Goal: Task Accomplishment & Management: Manage account settings

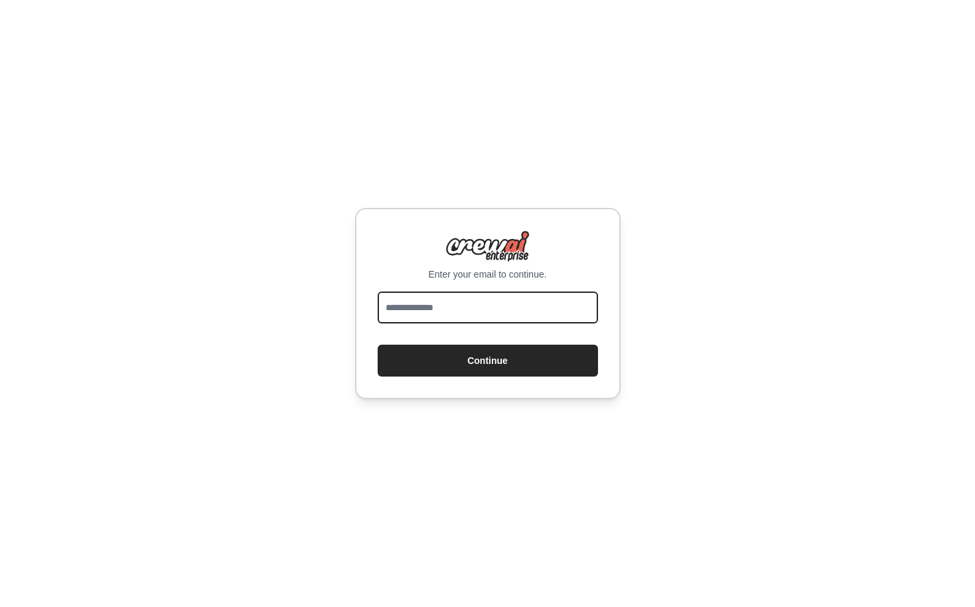
click at [479, 310] on input "email" at bounding box center [488, 307] width 220 height 32
type input "**********"
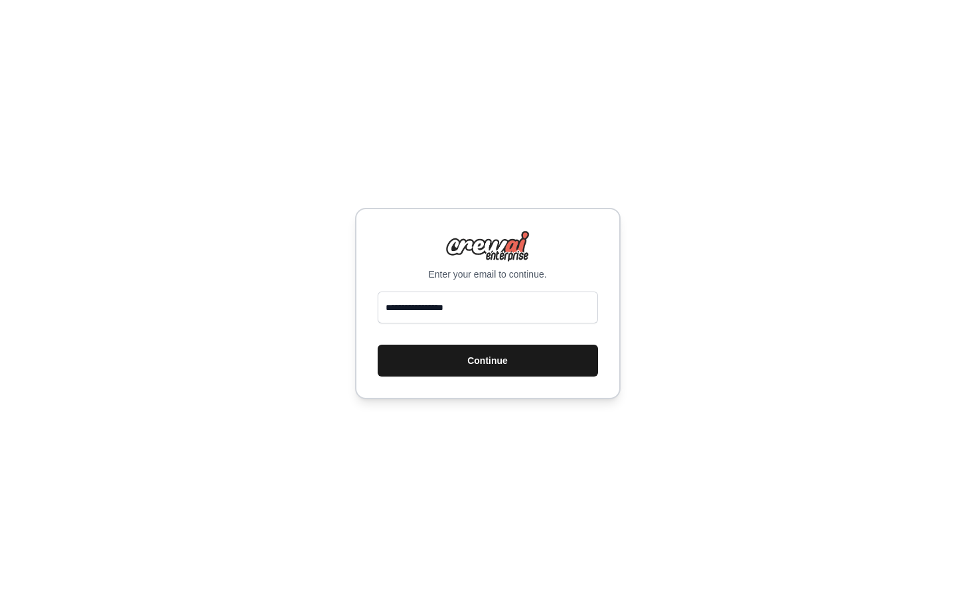
click at [486, 358] on button "Continue" at bounding box center [488, 361] width 220 height 32
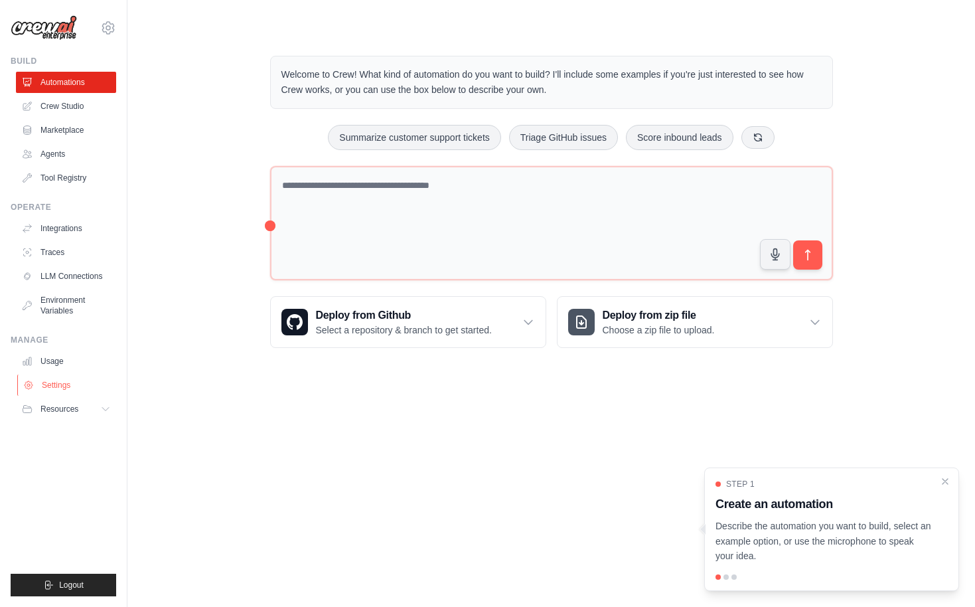
click at [53, 386] on link "Settings" at bounding box center [67, 384] width 100 height 21
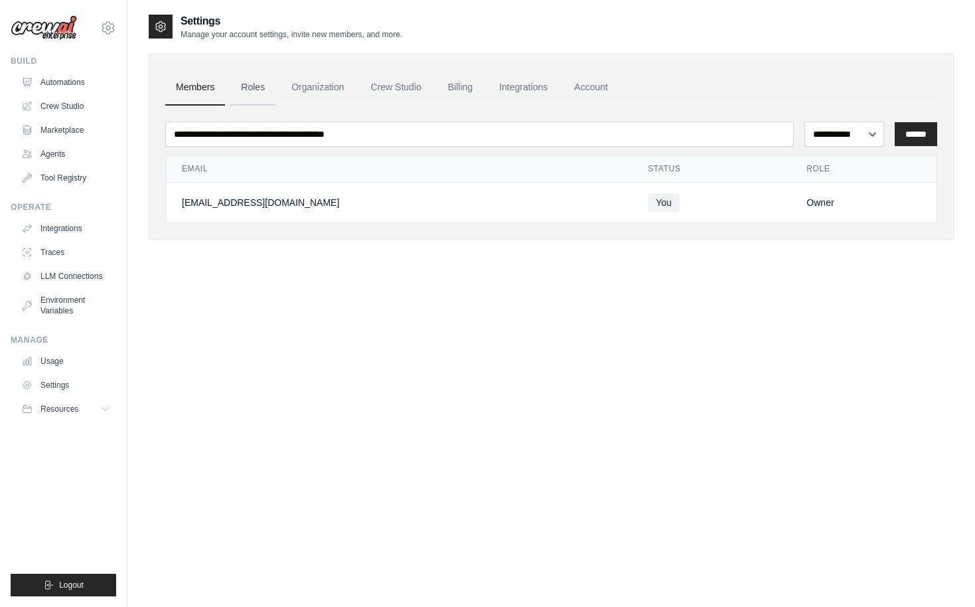
click at [254, 88] on link "Roles" at bounding box center [252, 88] width 45 height 36
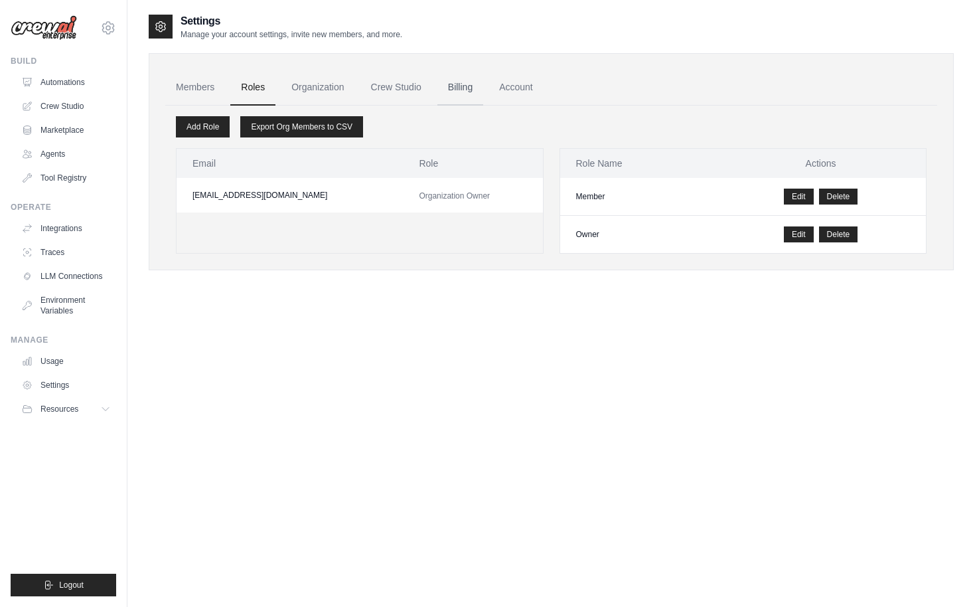
click at [467, 86] on link "Billing" at bounding box center [461, 88] width 46 height 36
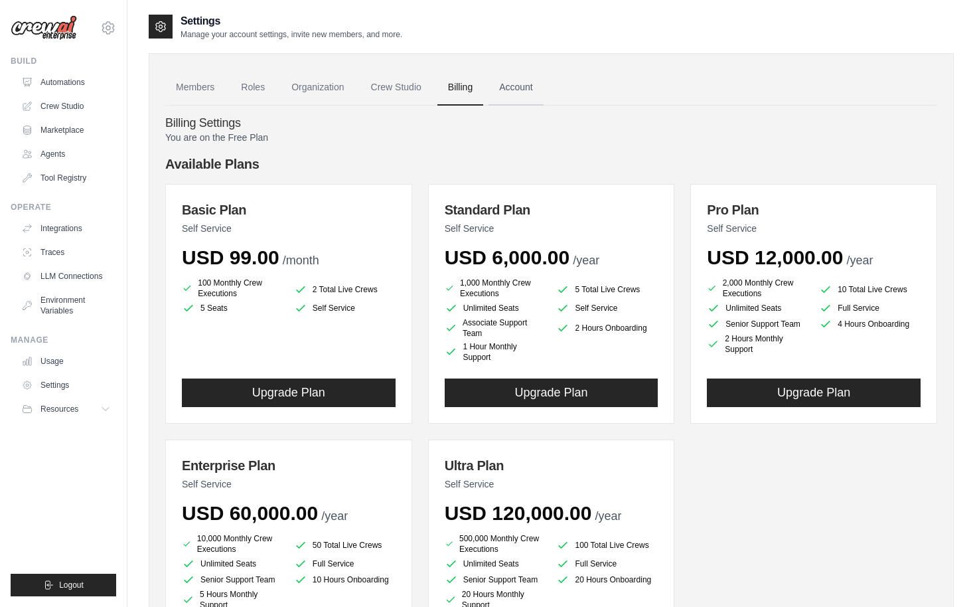
click at [509, 86] on link "Account" at bounding box center [516, 88] width 55 height 36
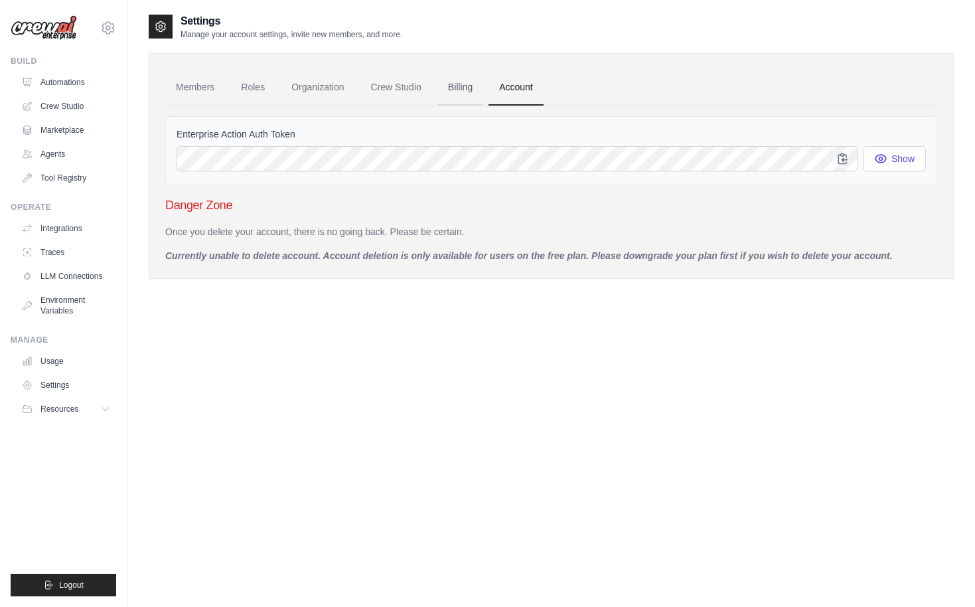
click at [467, 87] on link "Billing" at bounding box center [461, 88] width 46 height 36
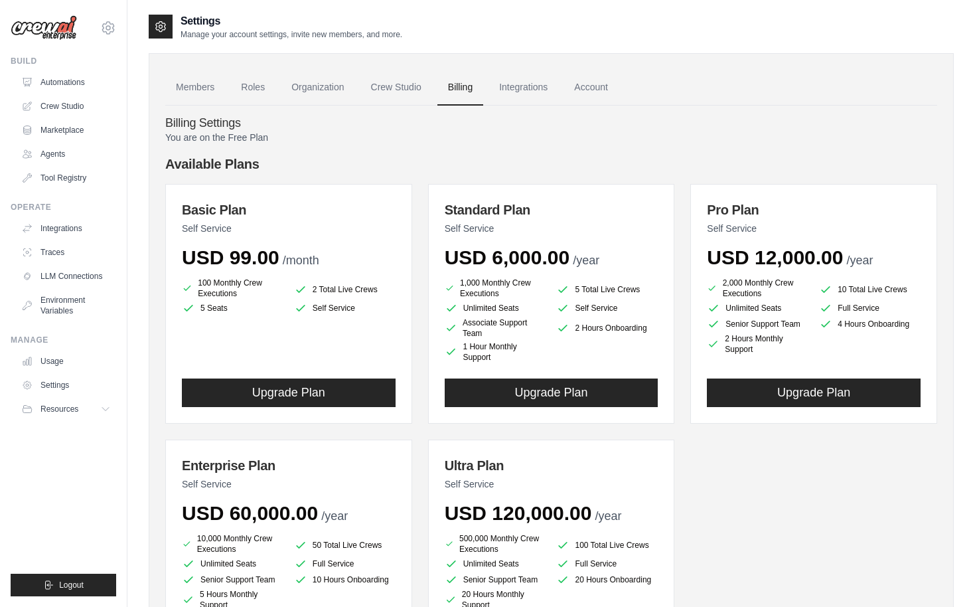
scroll to position [3, 0]
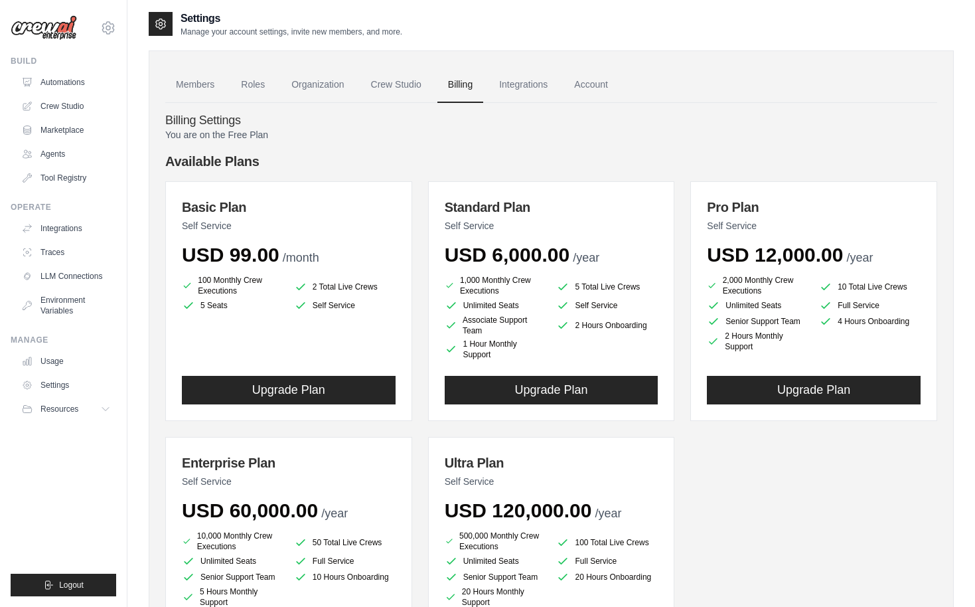
click at [62, 179] on link "Tool Registry" at bounding box center [66, 177] width 100 height 21
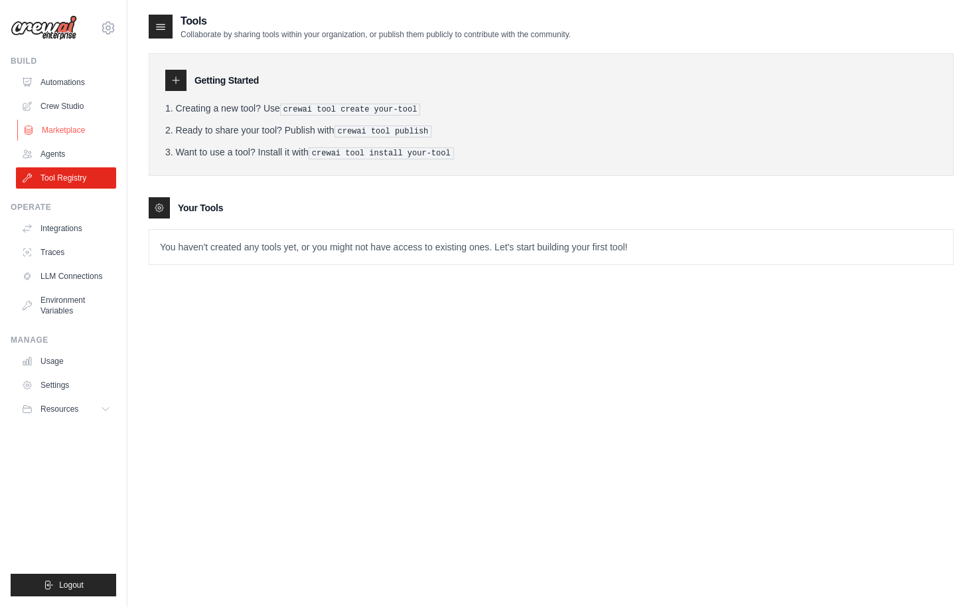
click at [59, 131] on link "Marketplace" at bounding box center [67, 130] width 100 height 21
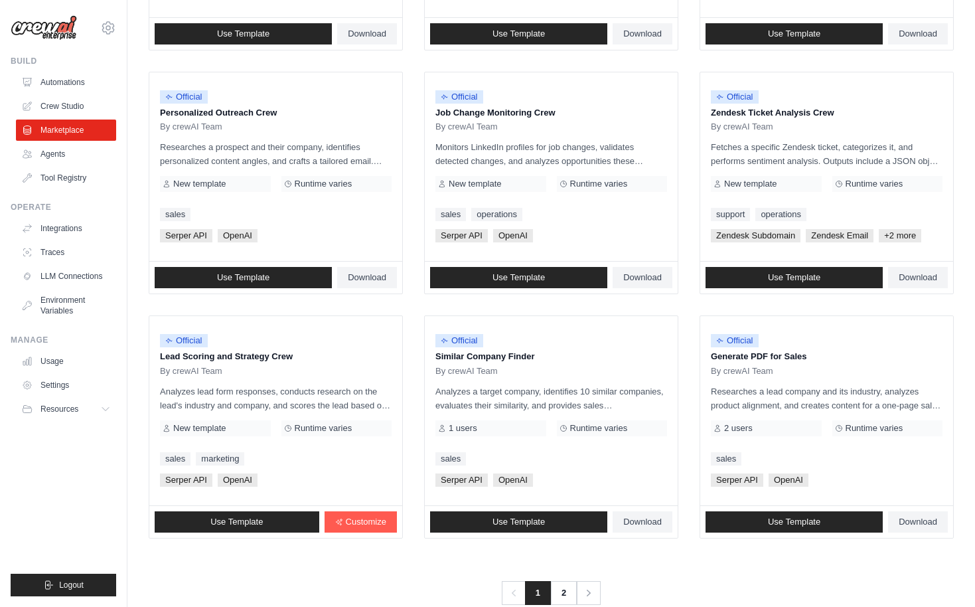
scroll to position [623, 0]
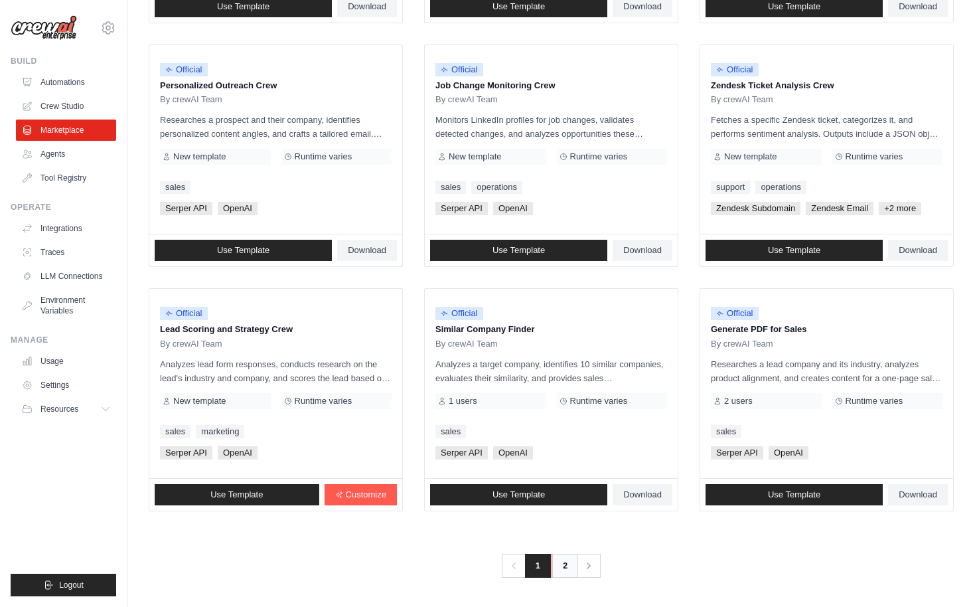
click at [562, 567] on link "2" at bounding box center [565, 566] width 27 height 24
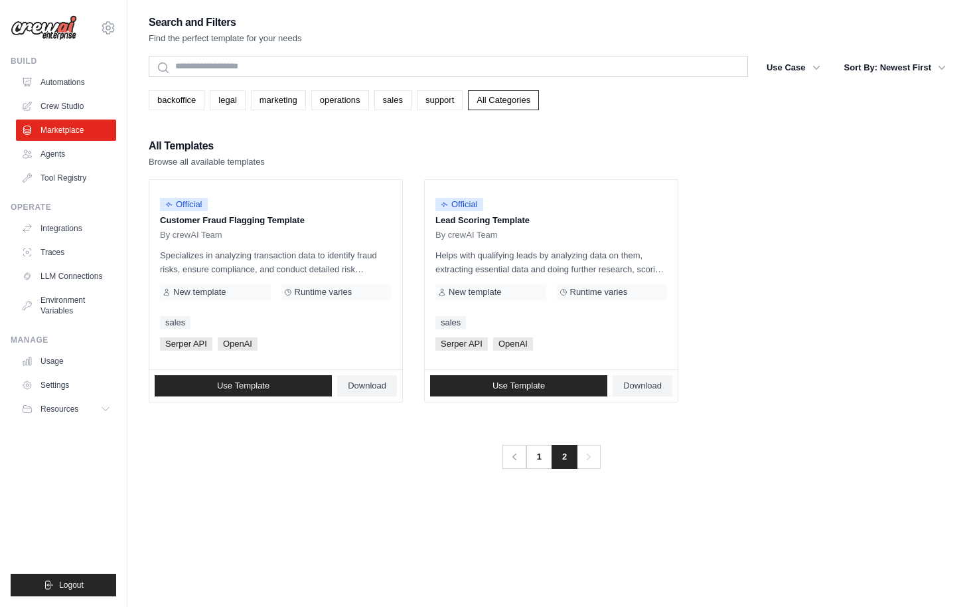
scroll to position [3, 0]
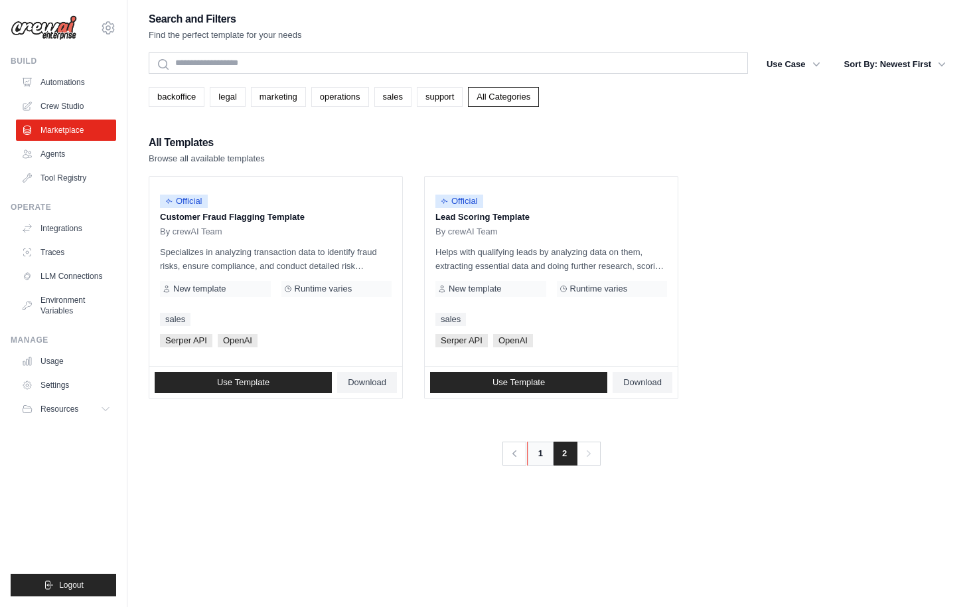
click at [541, 459] on link "1" at bounding box center [540, 454] width 27 height 24
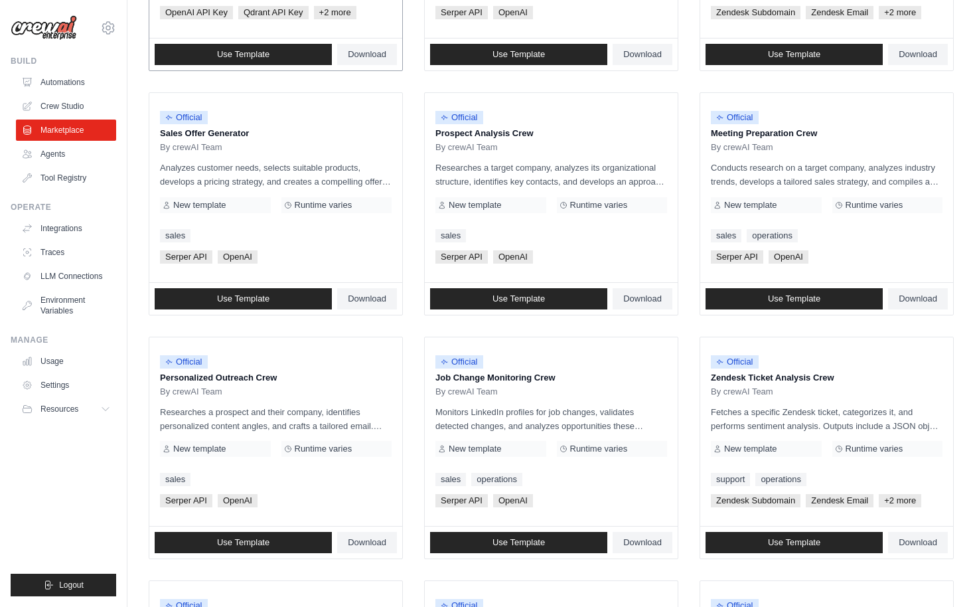
scroll to position [330, 0]
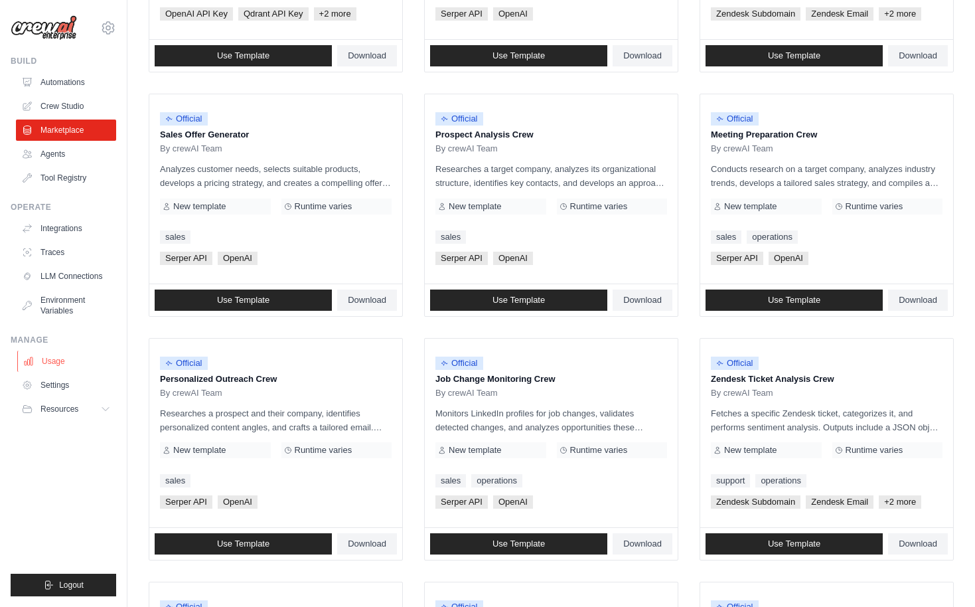
click at [65, 363] on link "Usage" at bounding box center [67, 361] width 100 height 21
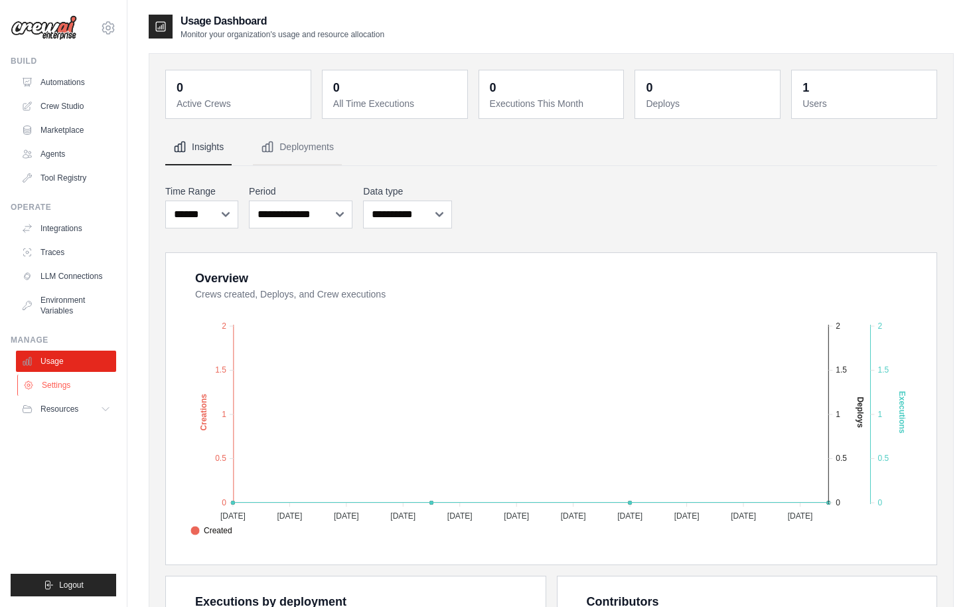
click at [62, 387] on link "Settings" at bounding box center [67, 384] width 100 height 21
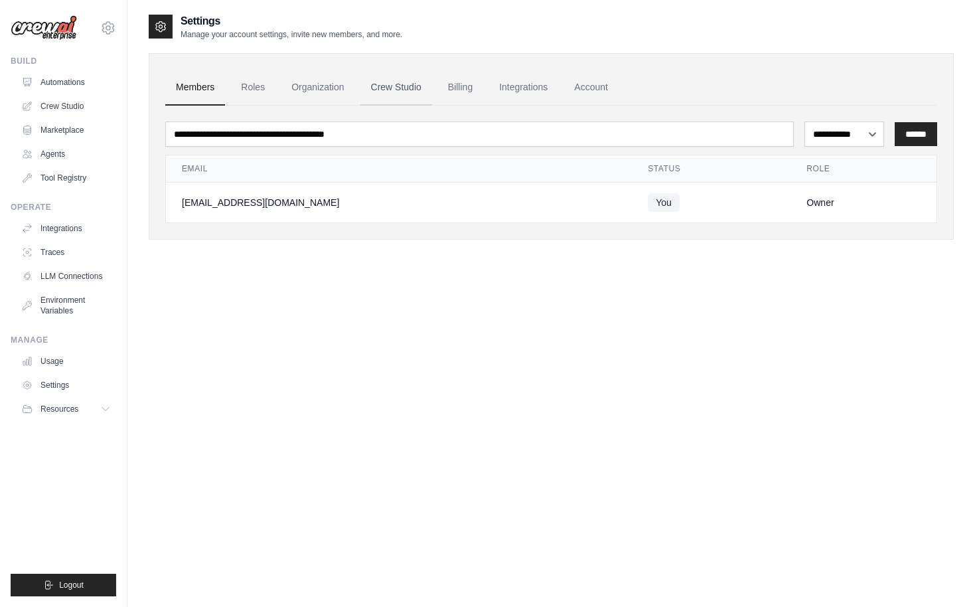
click at [388, 87] on link "Crew Studio" at bounding box center [397, 88] width 72 height 36
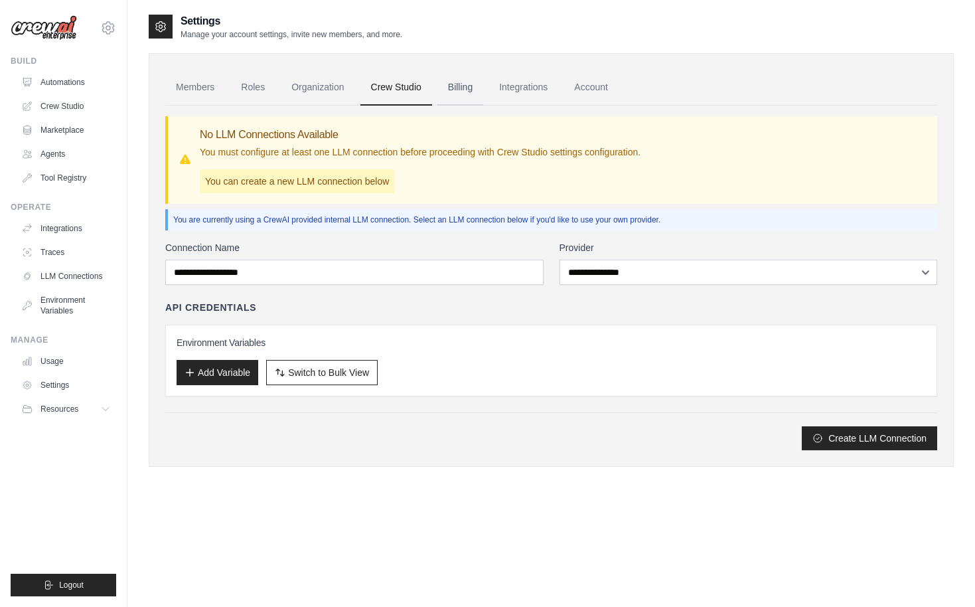
click at [469, 88] on link "Billing" at bounding box center [461, 88] width 46 height 36
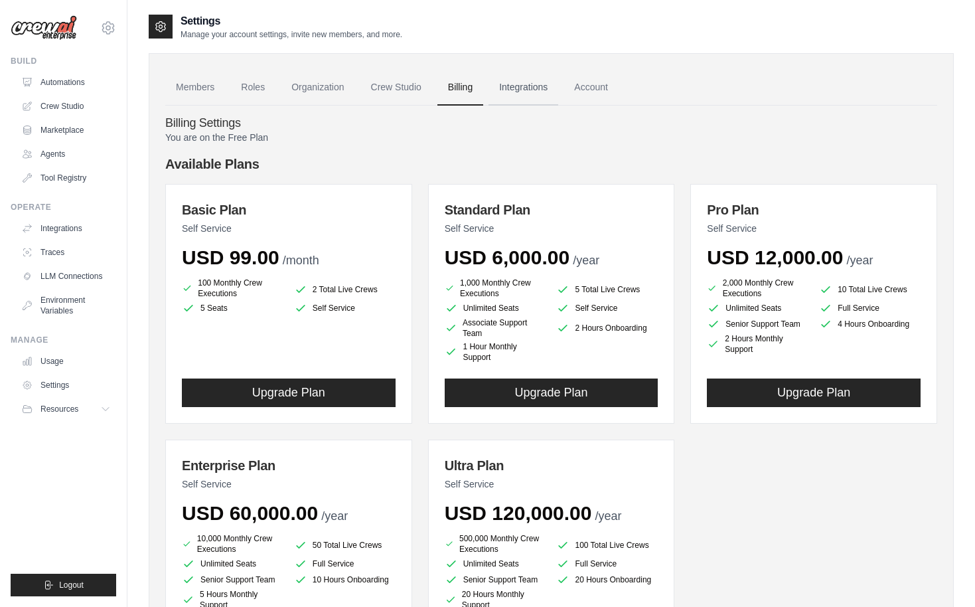
click at [507, 87] on link "Integrations" at bounding box center [524, 88] width 70 height 36
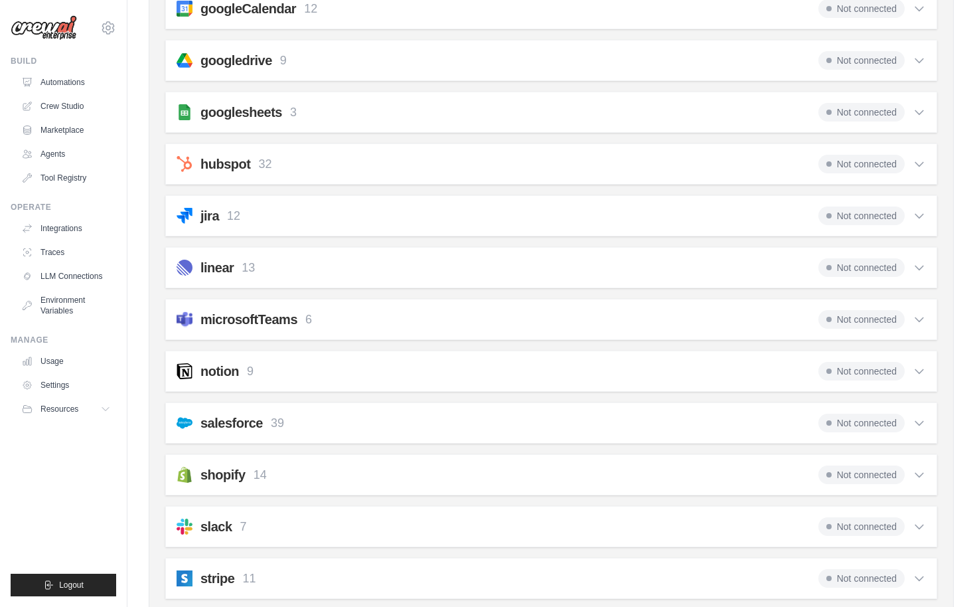
scroll to position [498, 0]
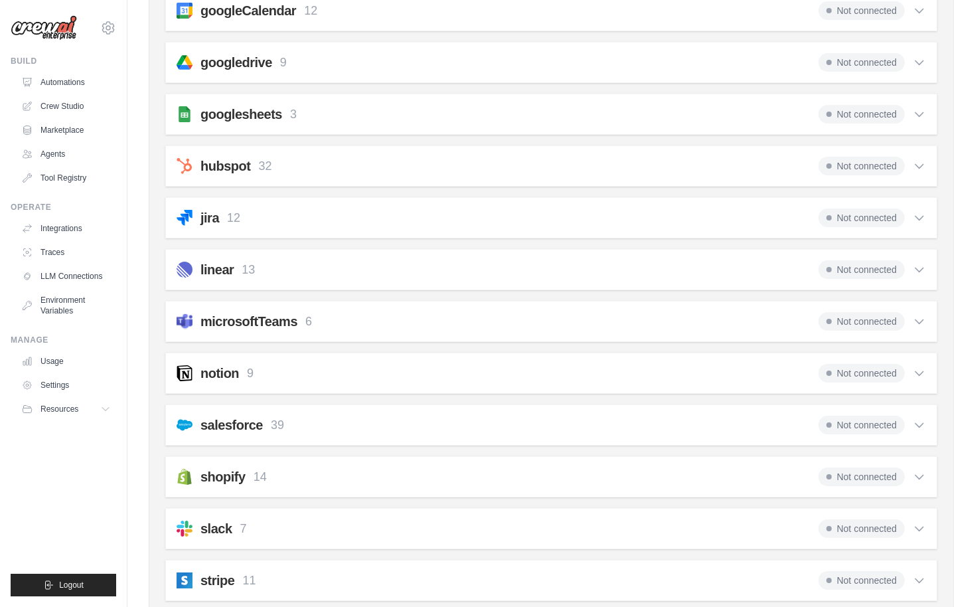
click at [337, 432] on div "salesforce 39 Not connected" at bounding box center [552, 425] width 750 height 19
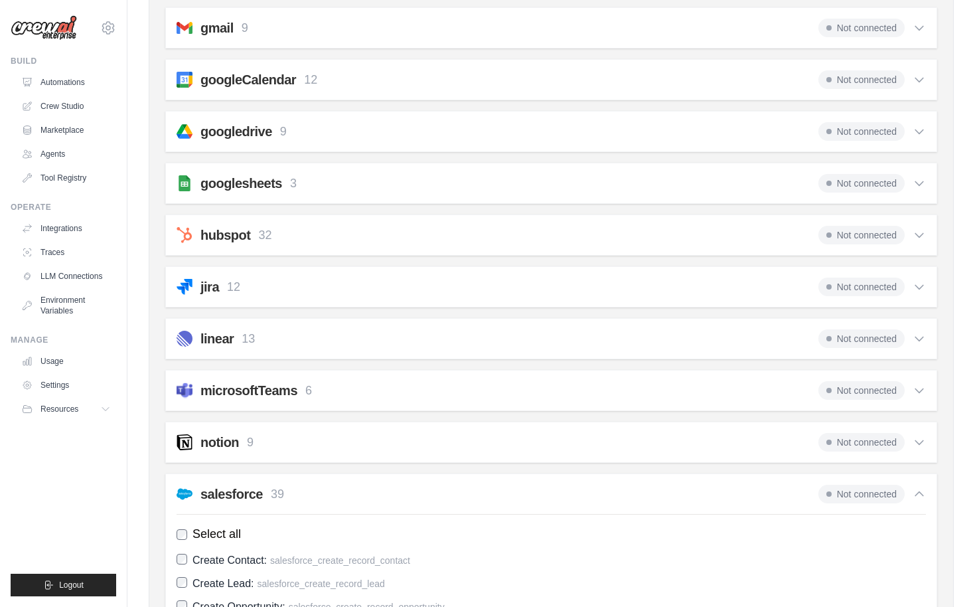
scroll to position [430, 0]
click at [324, 491] on div "salesforce 39 Not connected" at bounding box center [552, 493] width 750 height 19
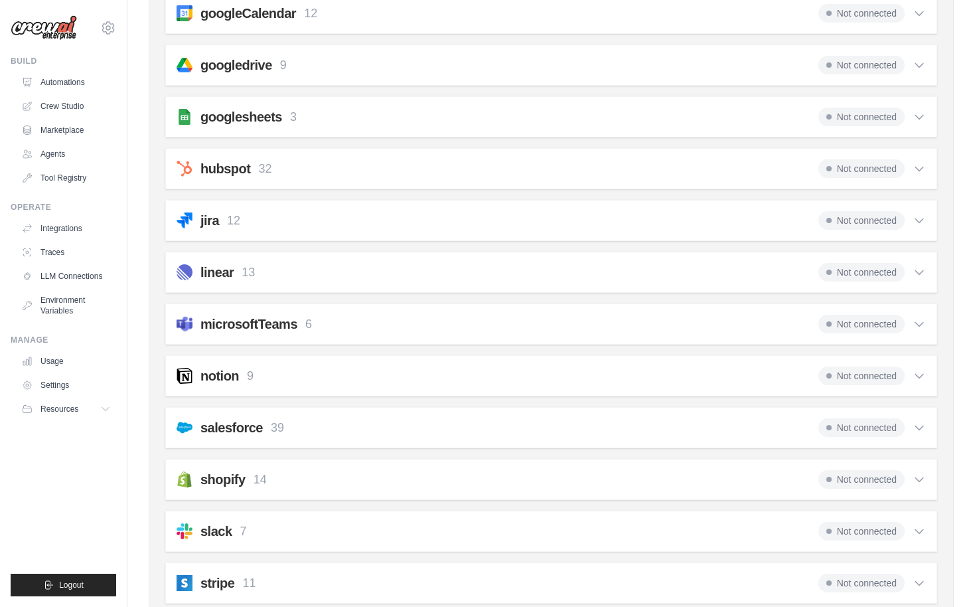
scroll to position [0, 0]
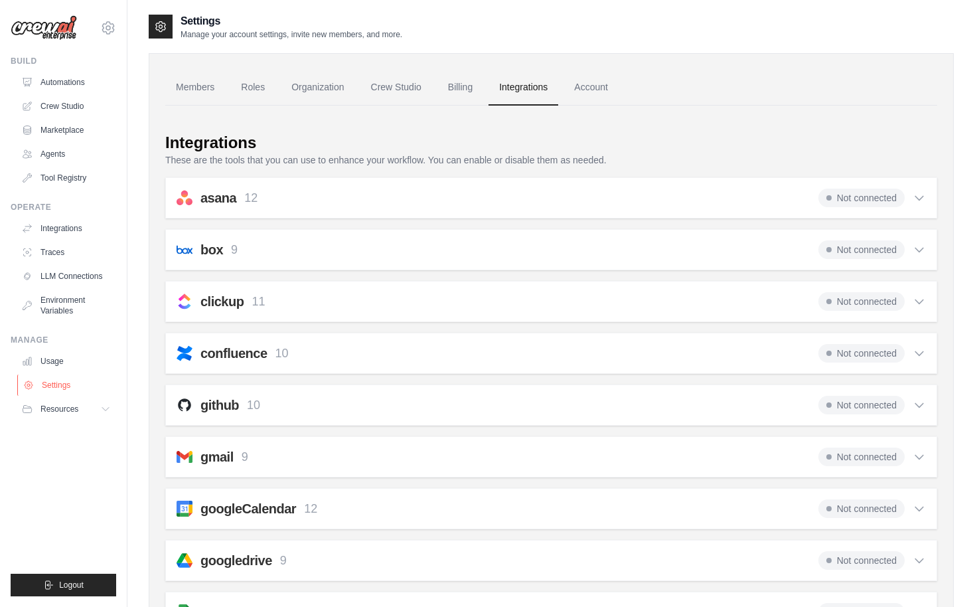
click at [54, 385] on link "Settings" at bounding box center [67, 384] width 100 height 21
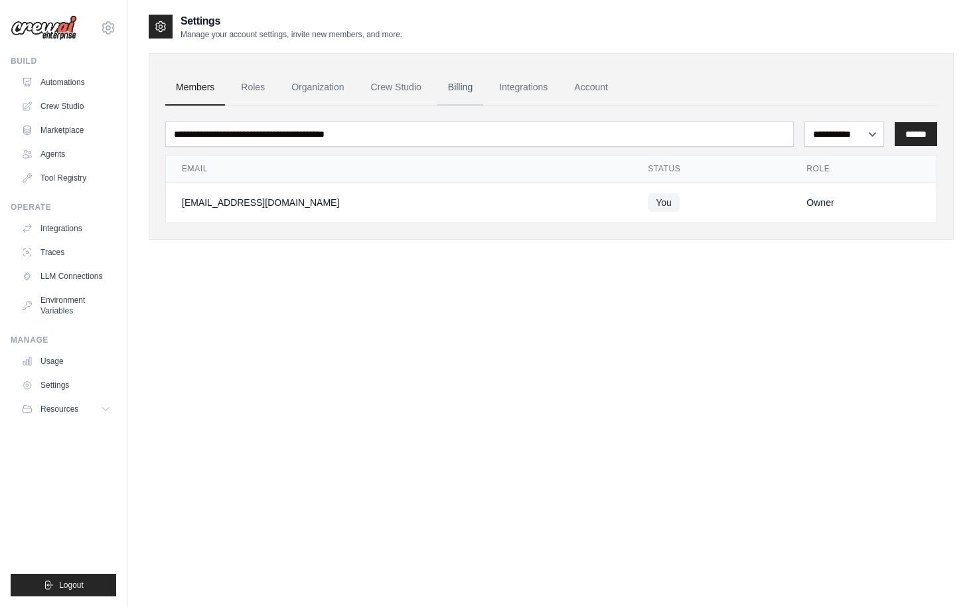
click at [455, 84] on link "Billing" at bounding box center [461, 88] width 46 height 36
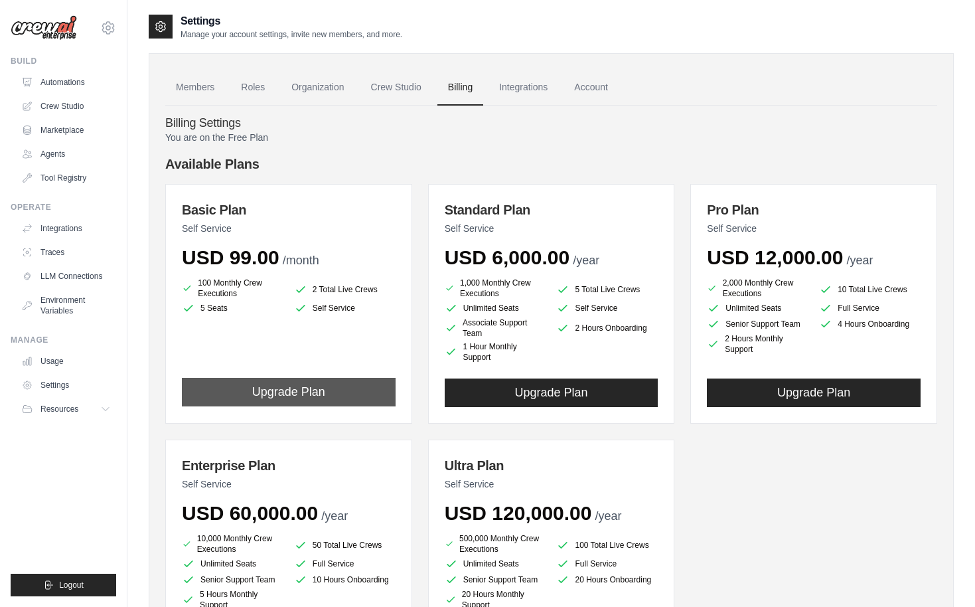
click at [278, 394] on button "Upgrade Plan" at bounding box center [289, 392] width 214 height 29
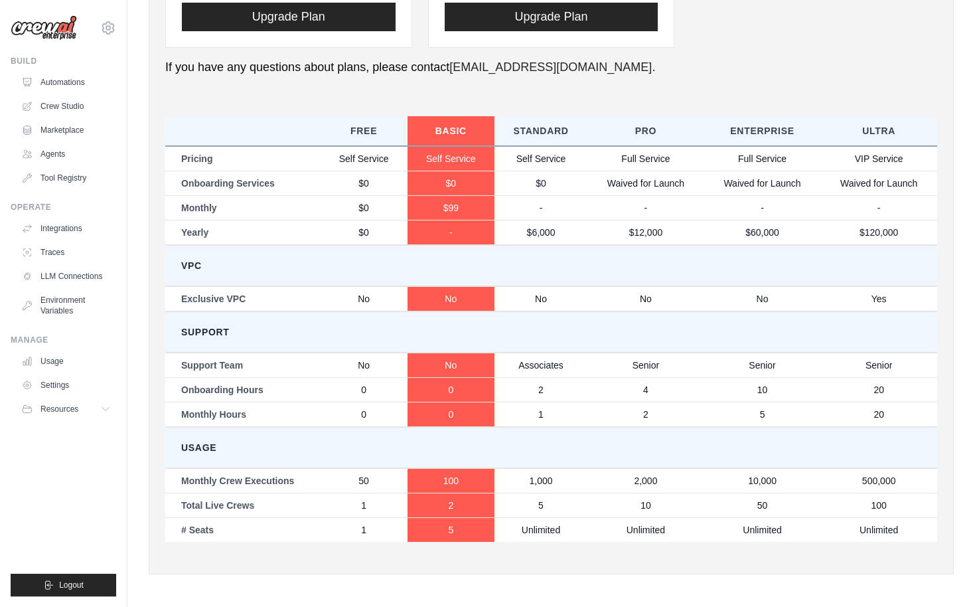
scroll to position [625, 0]
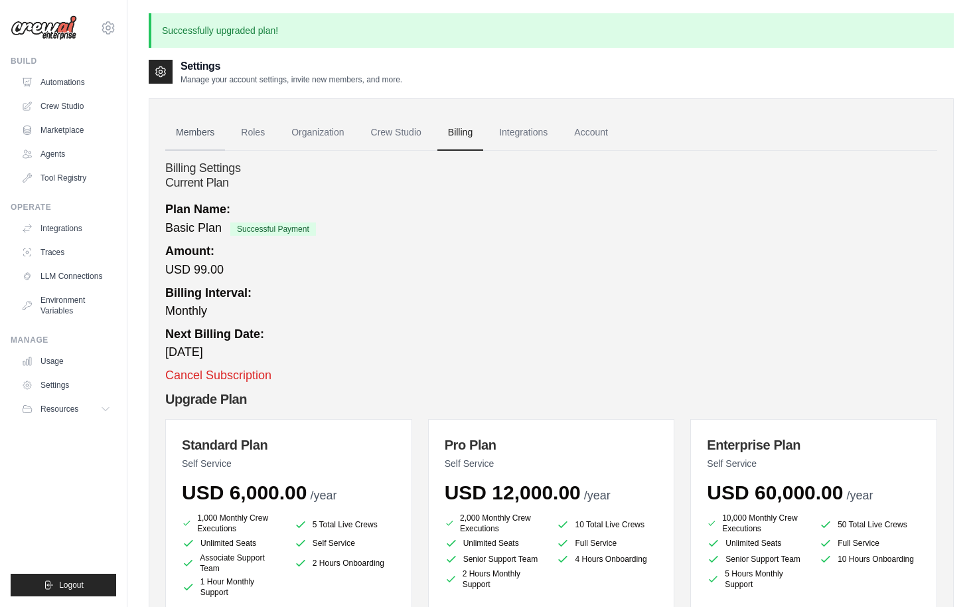
click at [193, 133] on link "Members" at bounding box center [195, 133] width 60 height 36
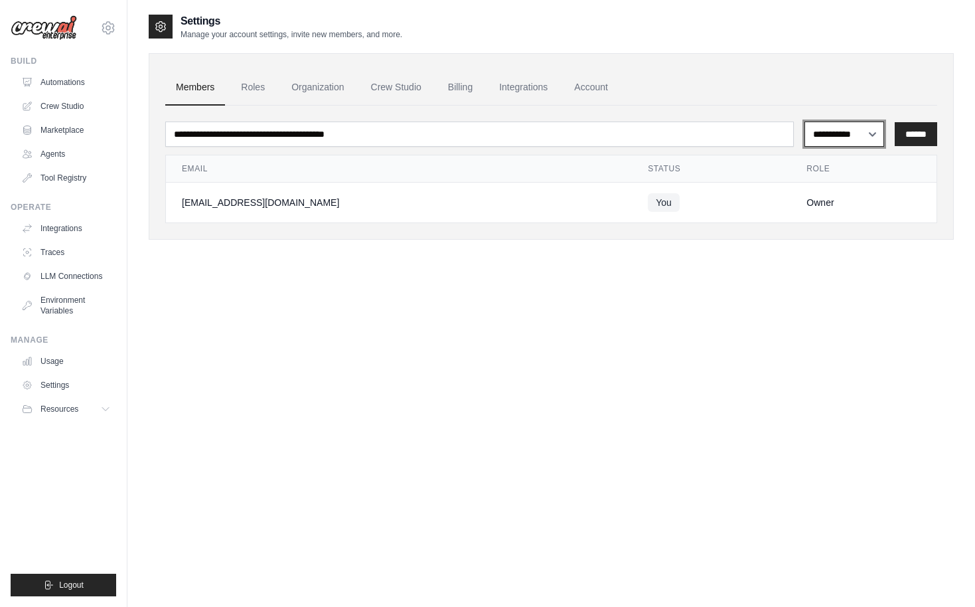
select select "******"
click option "******" at bounding box center [0, 0] width 0 height 0
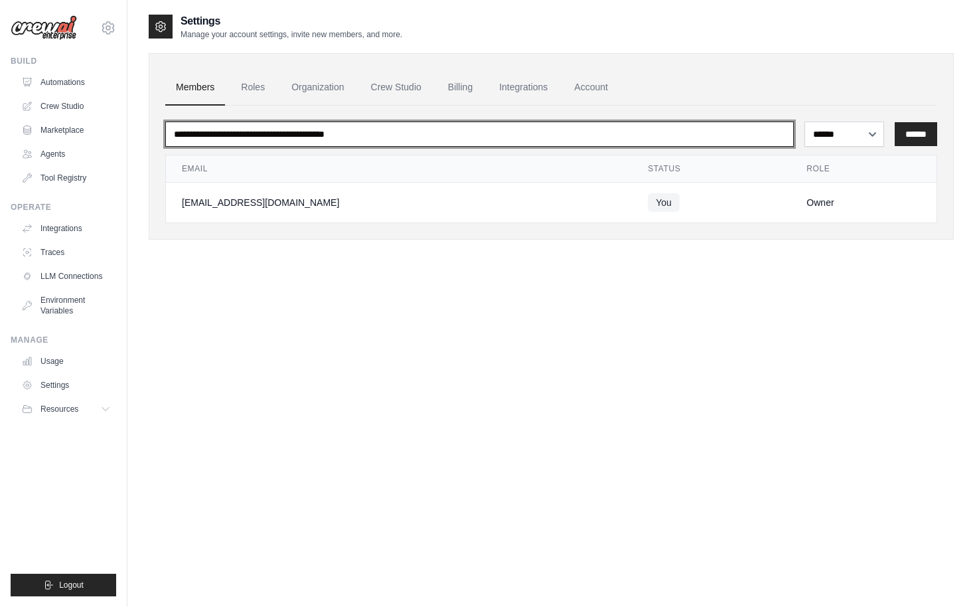
click at [425, 136] on input "email" at bounding box center [479, 134] width 629 height 25
type input "**********"
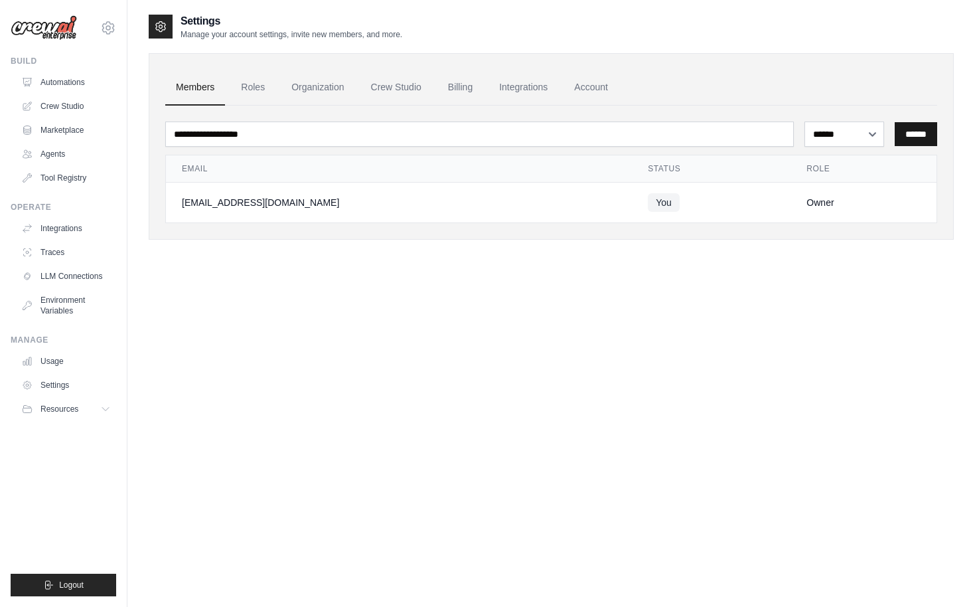
click at [920, 136] on input "******" at bounding box center [916, 134] width 42 height 24
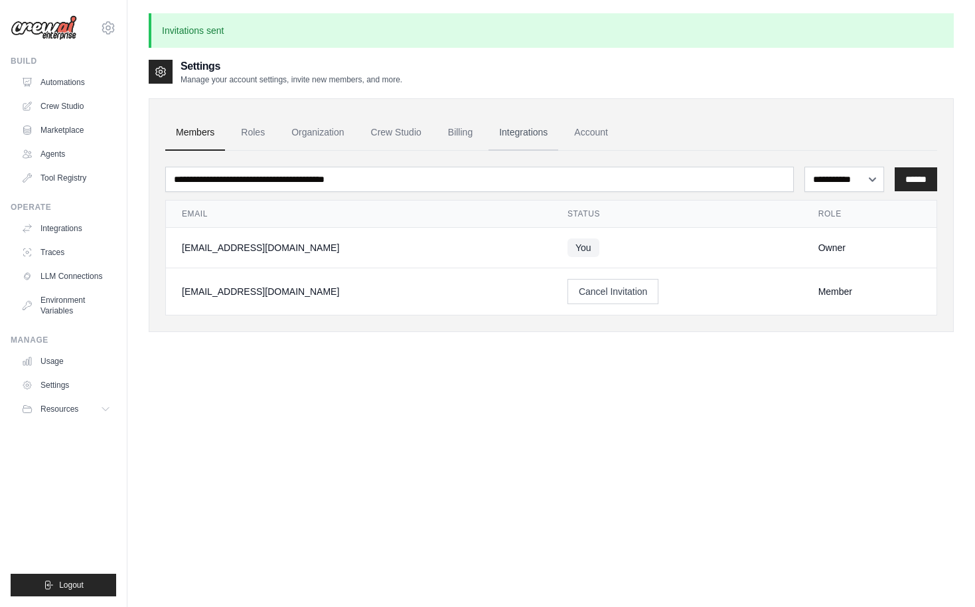
click at [520, 129] on link "Integrations" at bounding box center [524, 133] width 70 height 36
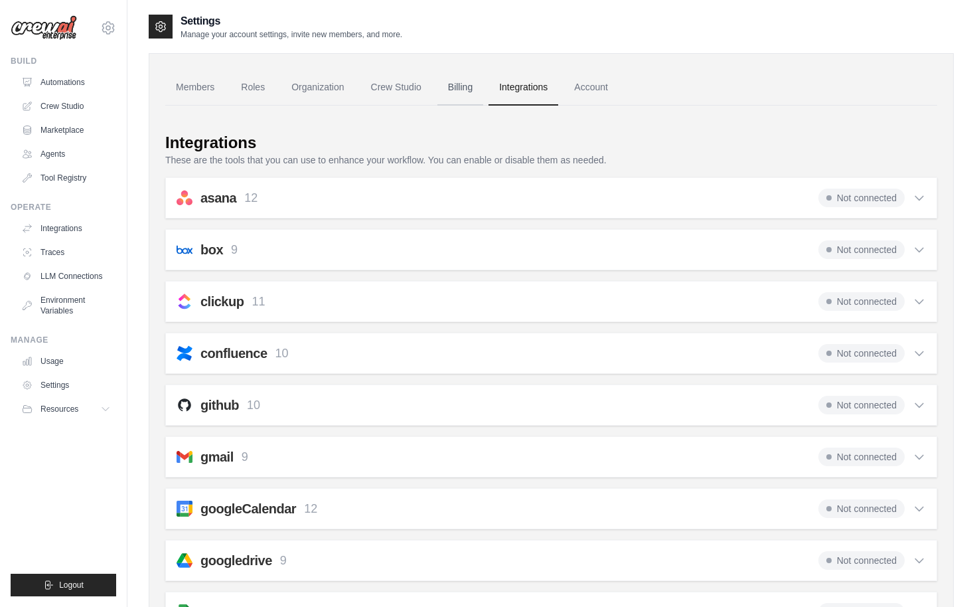
click at [458, 89] on link "Billing" at bounding box center [461, 88] width 46 height 36
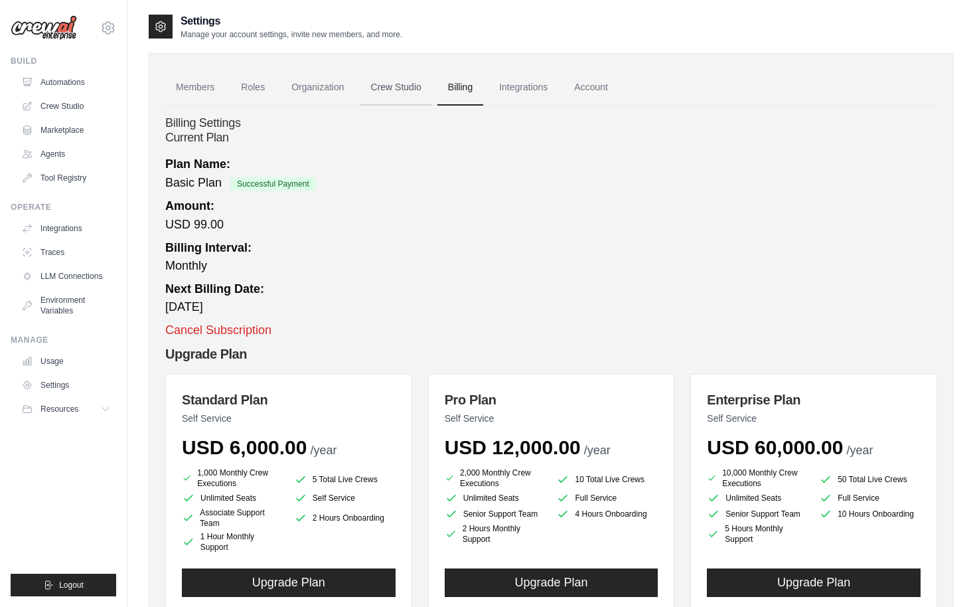
click at [384, 91] on link "Crew Studio" at bounding box center [397, 88] width 72 height 36
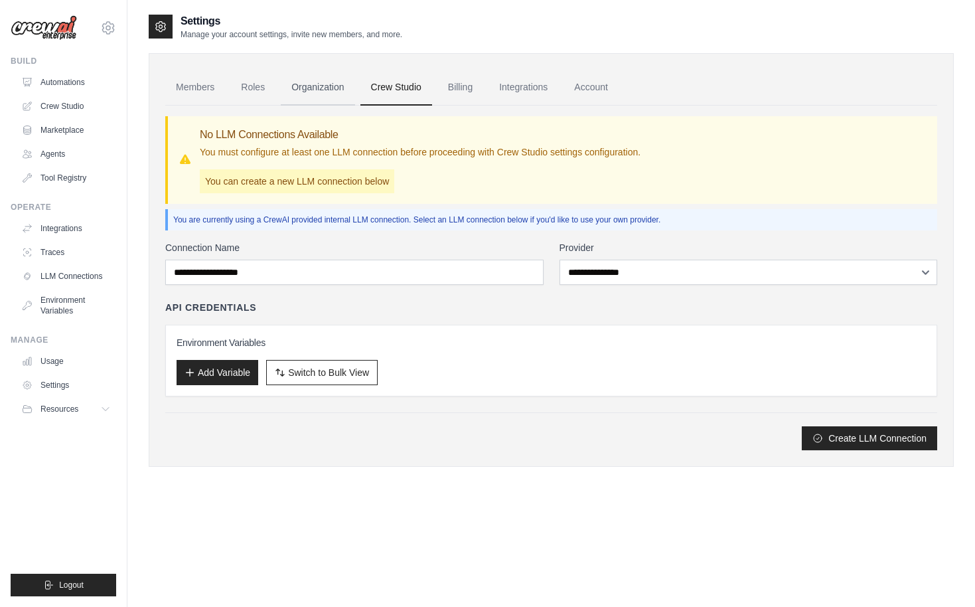
click at [323, 88] on link "Organization" at bounding box center [318, 88] width 74 height 36
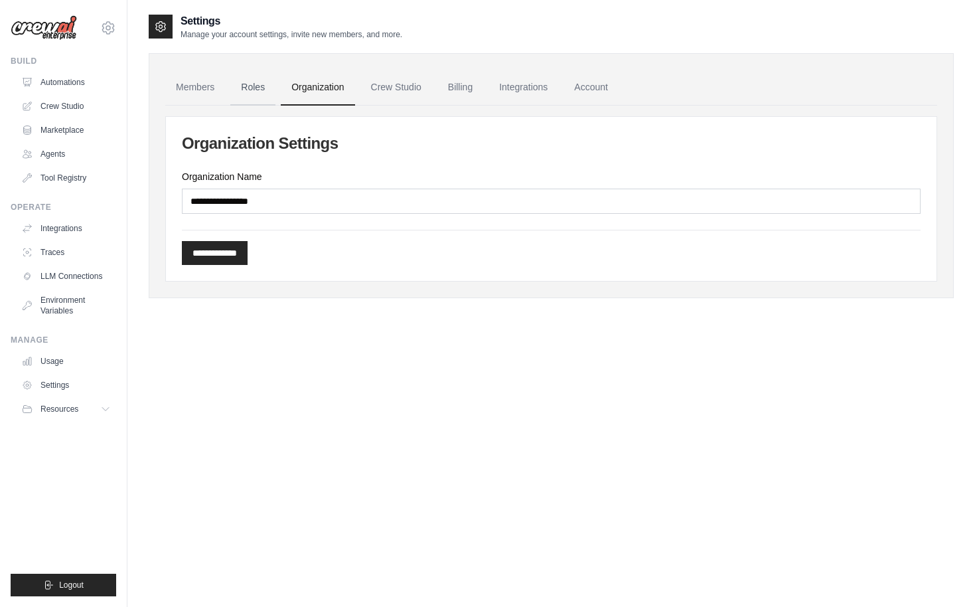
click at [250, 84] on link "Roles" at bounding box center [252, 88] width 45 height 36
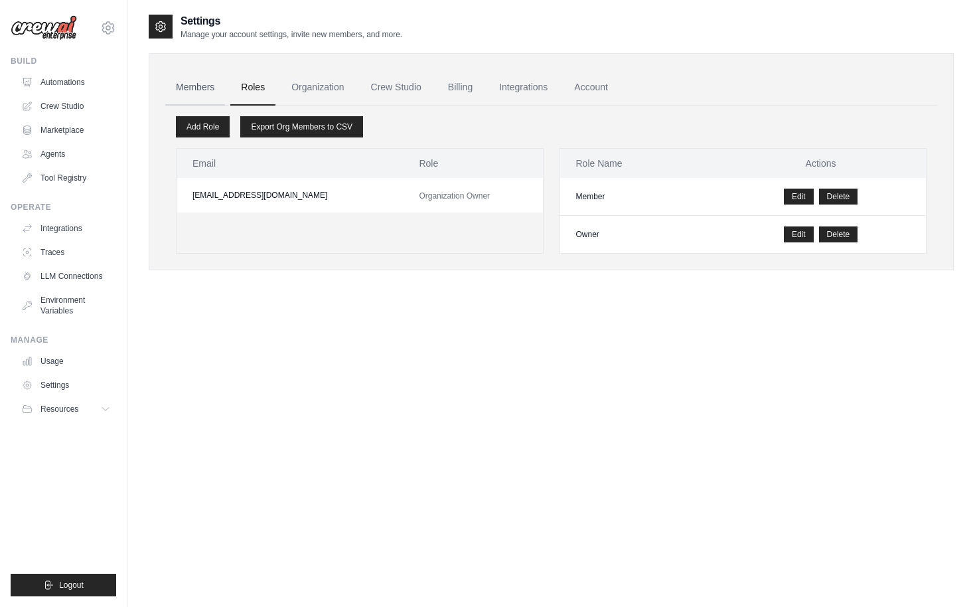
click at [191, 87] on link "Members" at bounding box center [195, 88] width 60 height 36
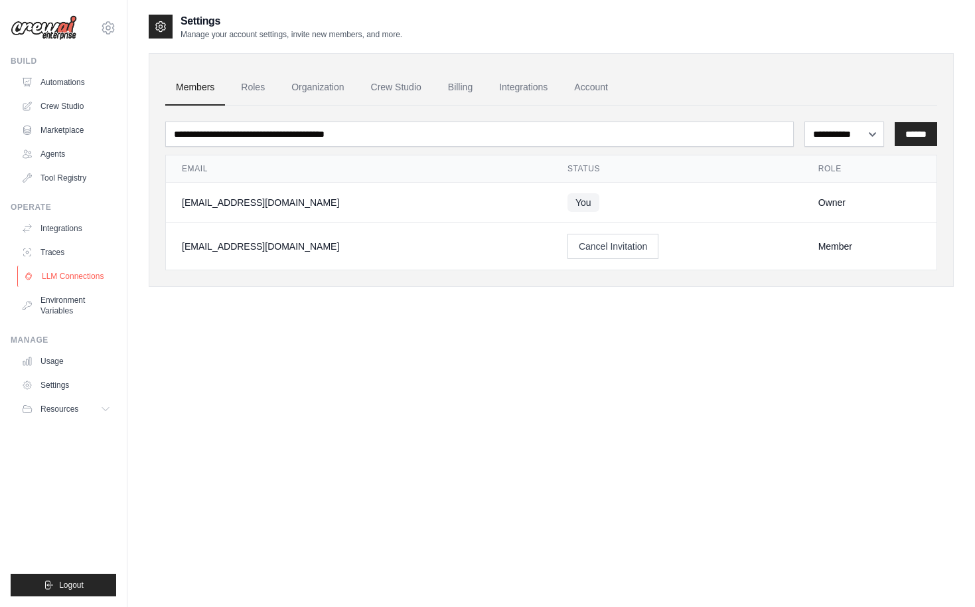
click at [64, 276] on link "LLM Connections" at bounding box center [67, 276] width 100 height 21
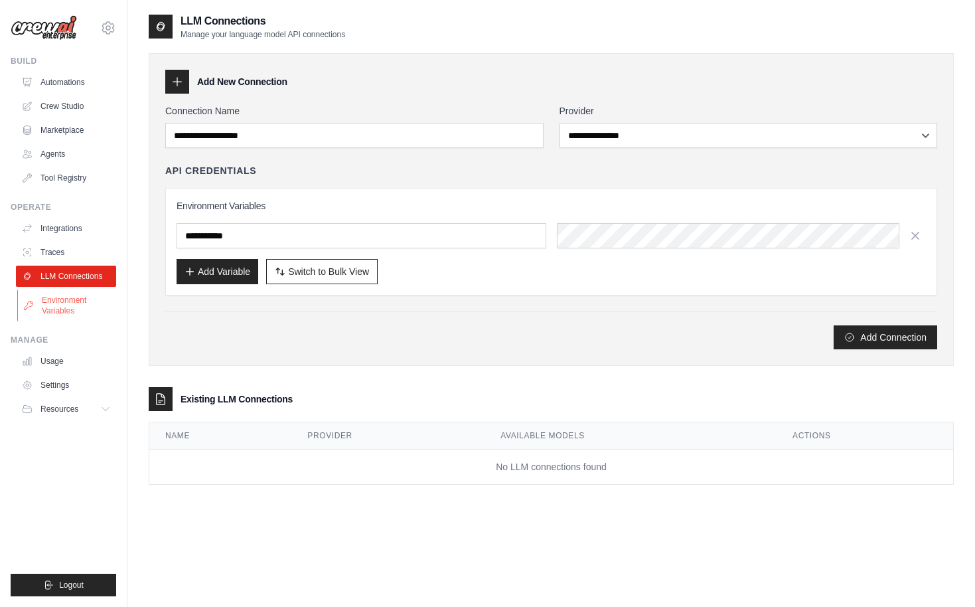
click at [61, 307] on link "Environment Variables" at bounding box center [67, 305] width 100 height 32
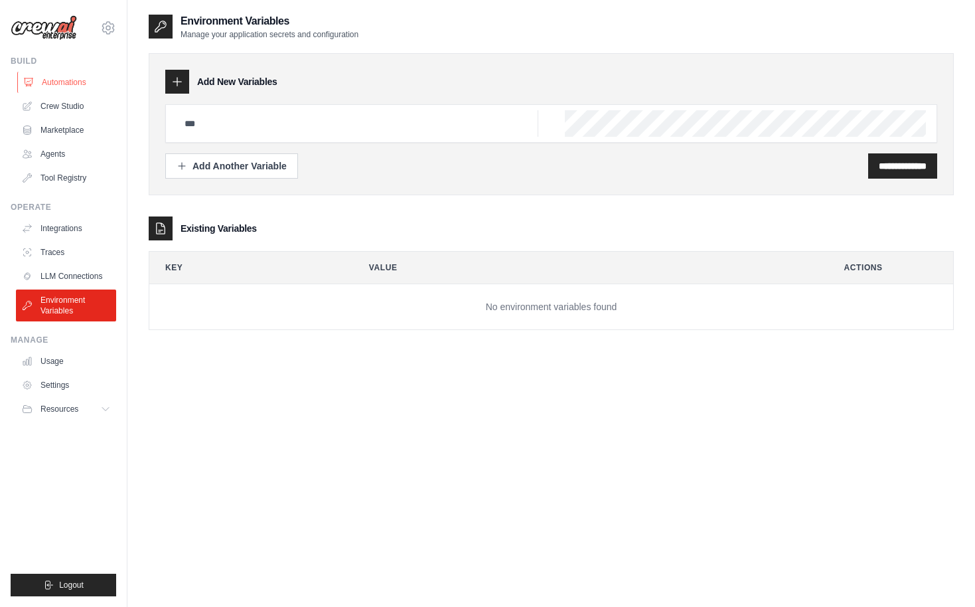
click at [52, 85] on link "Automations" at bounding box center [67, 82] width 100 height 21
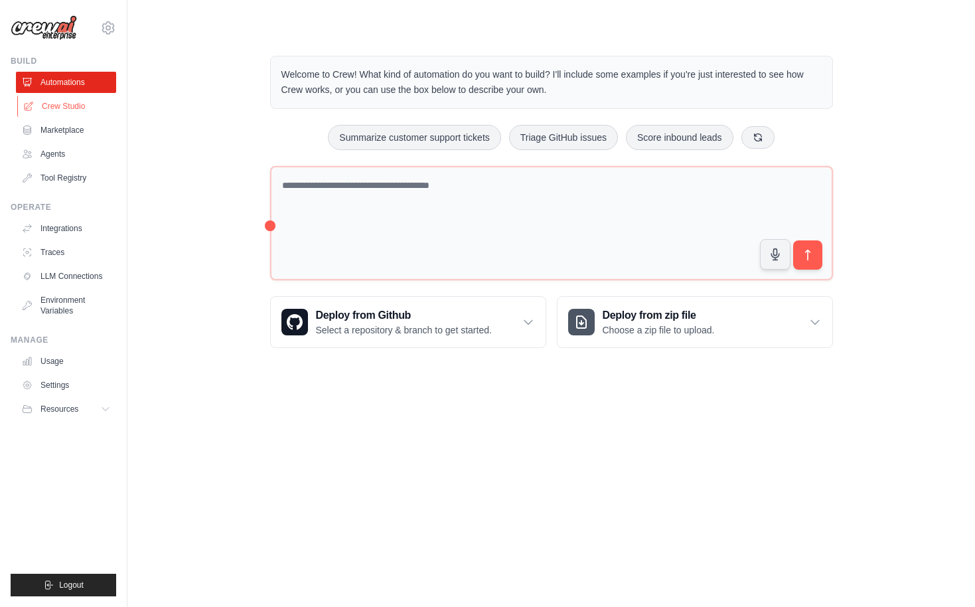
click at [64, 107] on link "Crew Studio" at bounding box center [67, 106] width 100 height 21
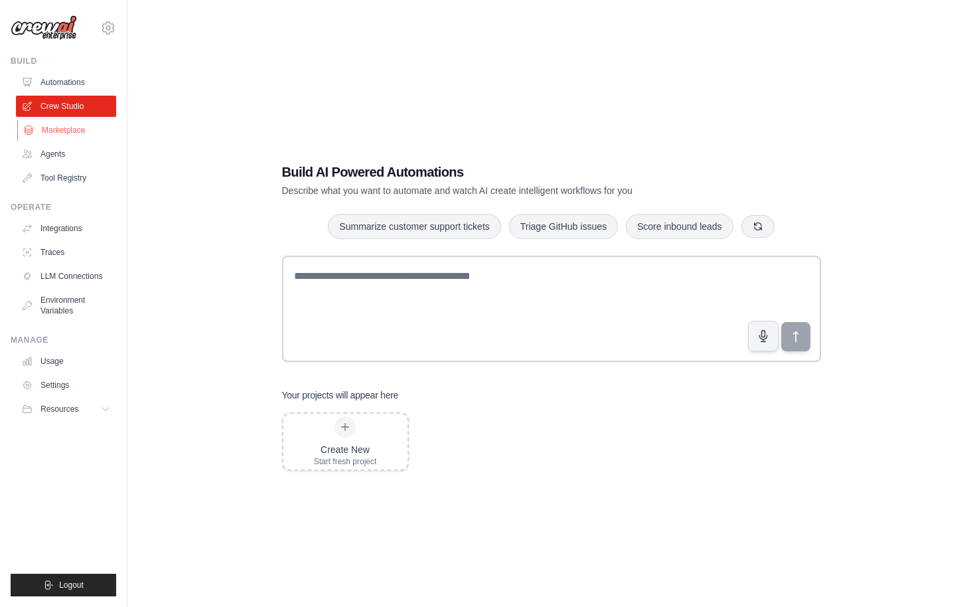
click at [65, 132] on link "Marketplace" at bounding box center [67, 130] width 100 height 21
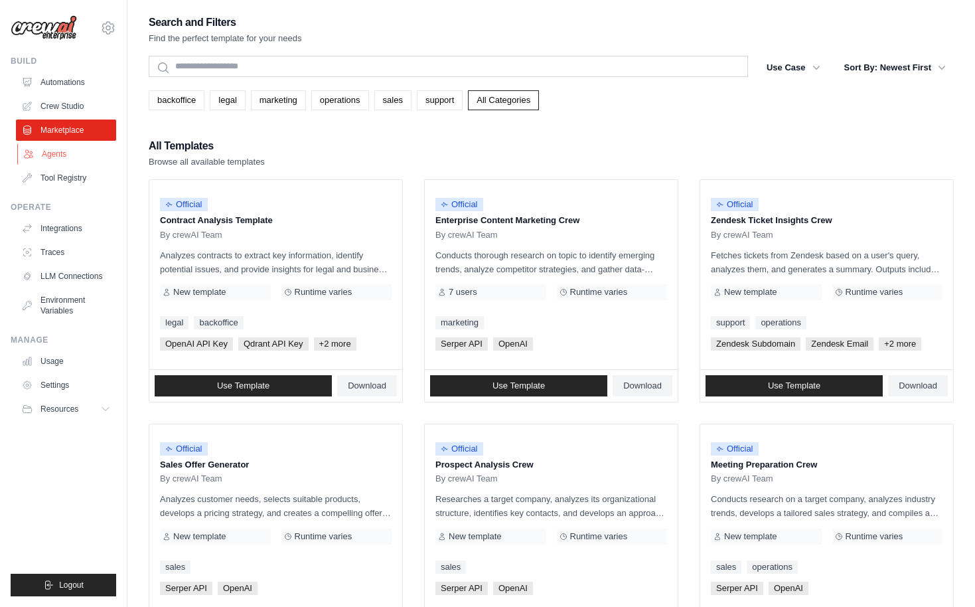
click at [51, 153] on link "Agents" at bounding box center [67, 153] width 100 height 21
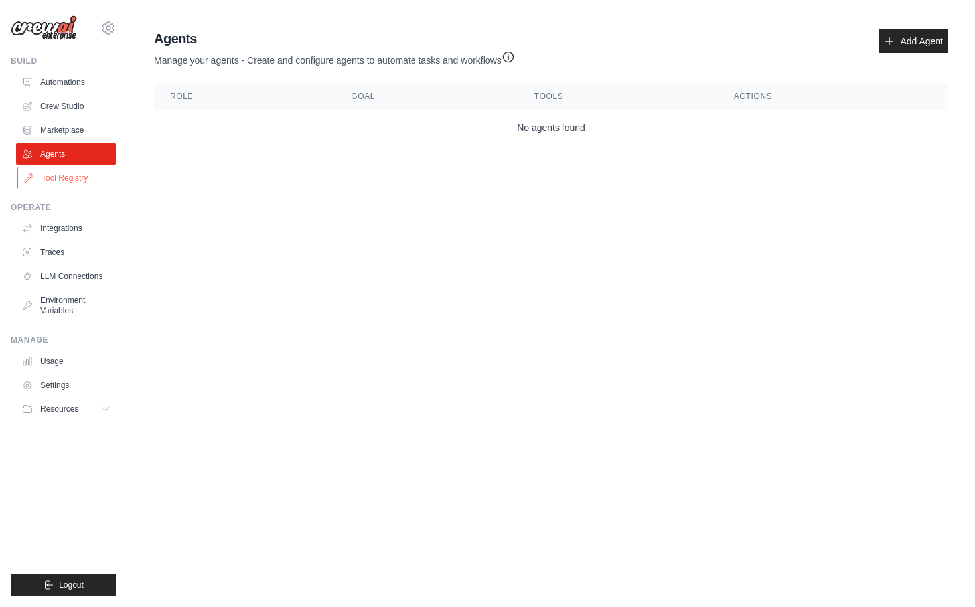
click at [64, 179] on link "Tool Registry" at bounding box center [67, 177] width 100 height 21
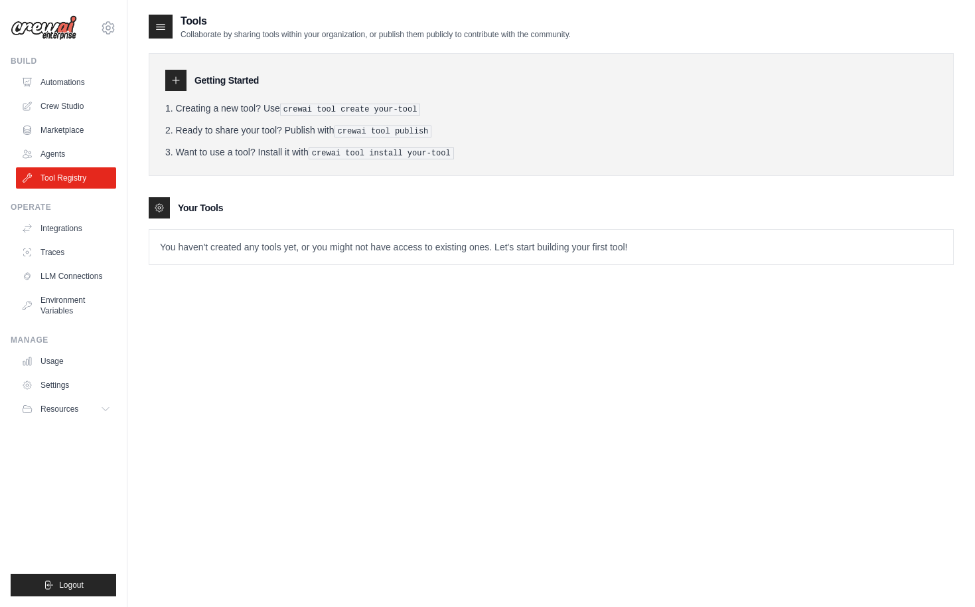
scroll to position [2, 0]
click at [55, 361] on link "Usage" at bounding box center [67, 361] width 100 height 21
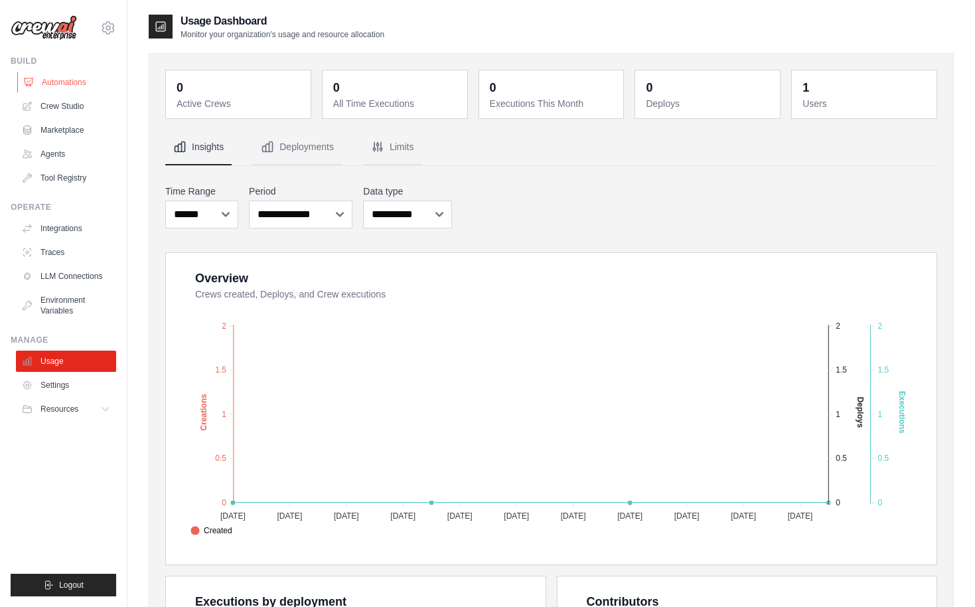
scroll to position [10, 0]
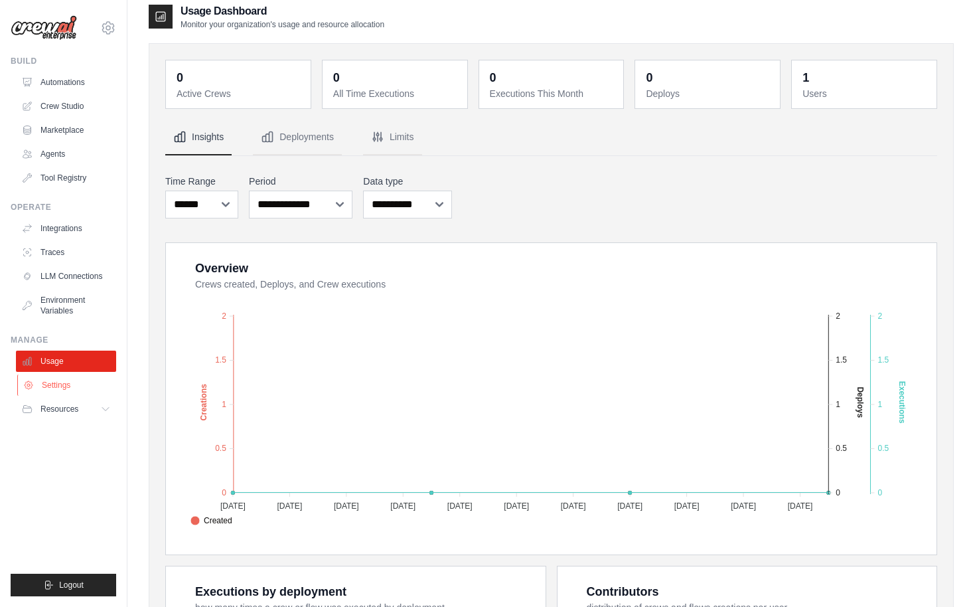
click at [68, 386] on link "Settings" at bounding box center [67, 384] width 100 height 21
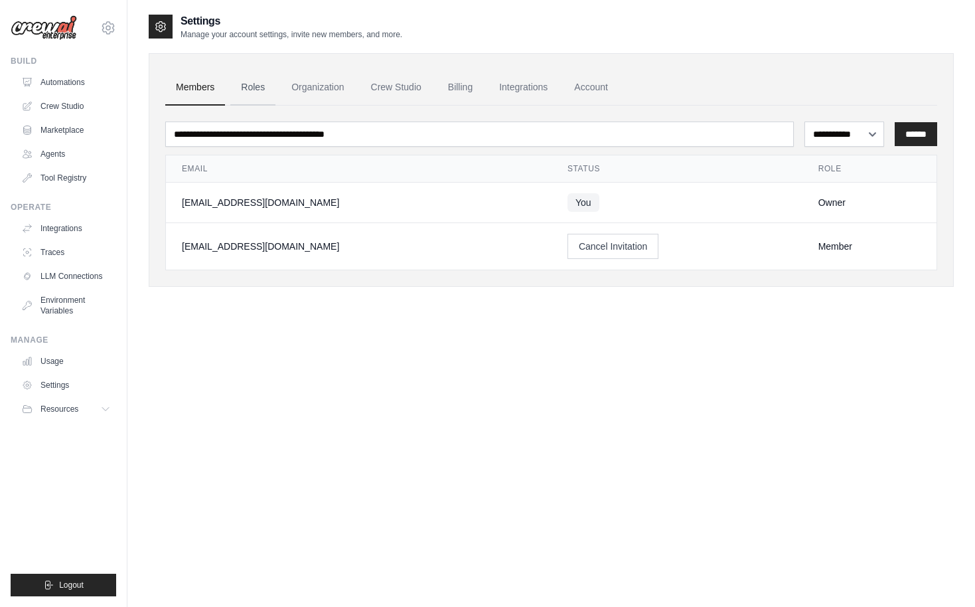
click at [256, 86] on link "Roles" at bounding box center [252, 88] width 45 height 36
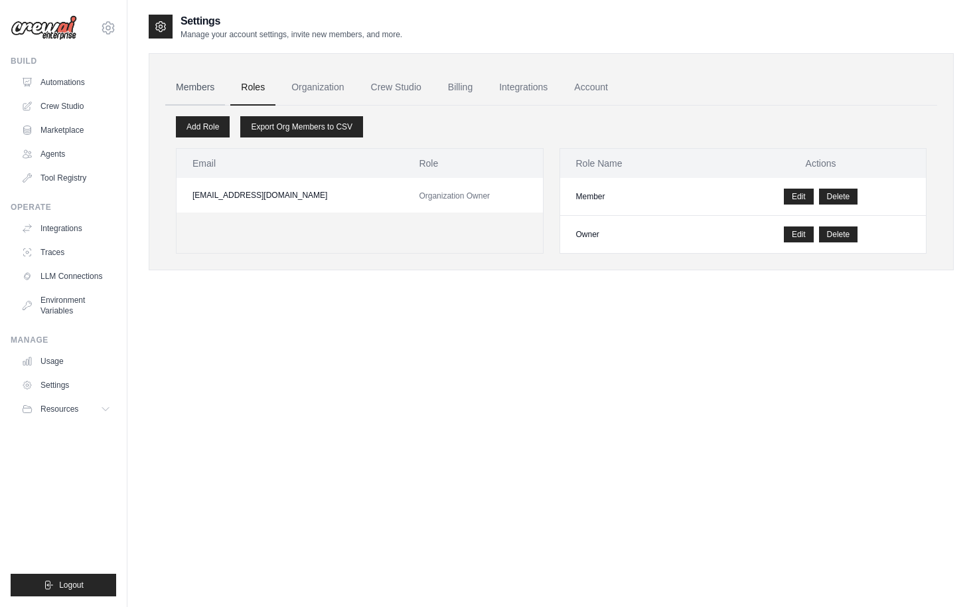
click at [208, 84] on link "Members" at bounding box center [195, 88] width 60 height 36
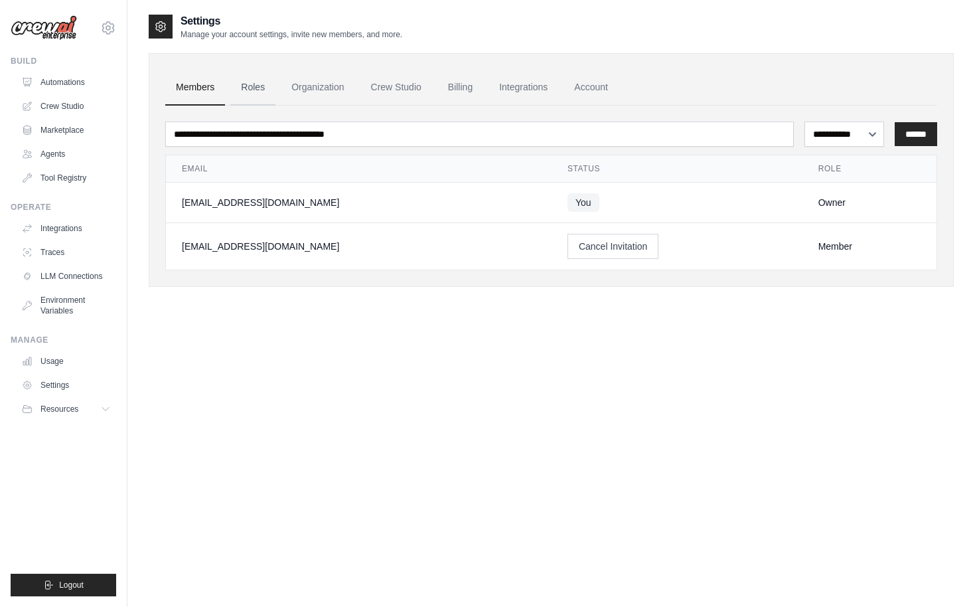
click at [250, 85] on link "Roles" at bounding box center [252, 88] width 45 height 36
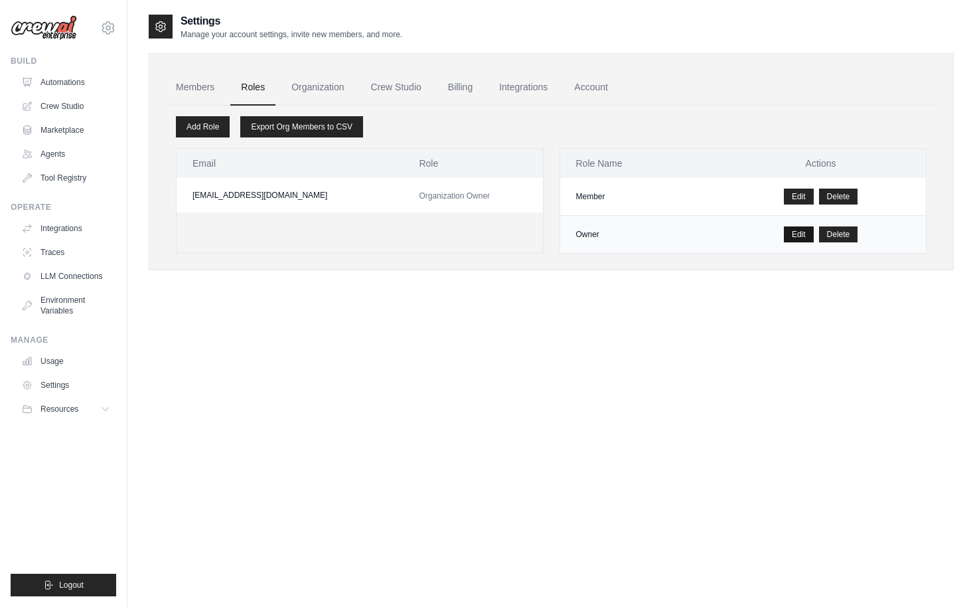
click at [806, 232] on link "Edit" at bounding box center [799, 234] width 30 height 16
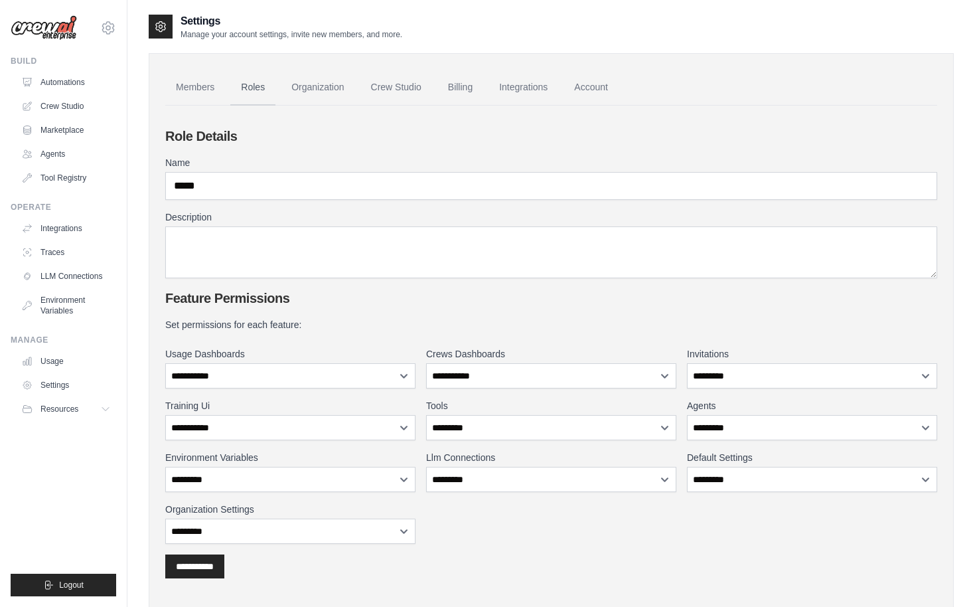
click at [251, 87] on link "Roles" at bounding box center [252, 88] width 45 height 36
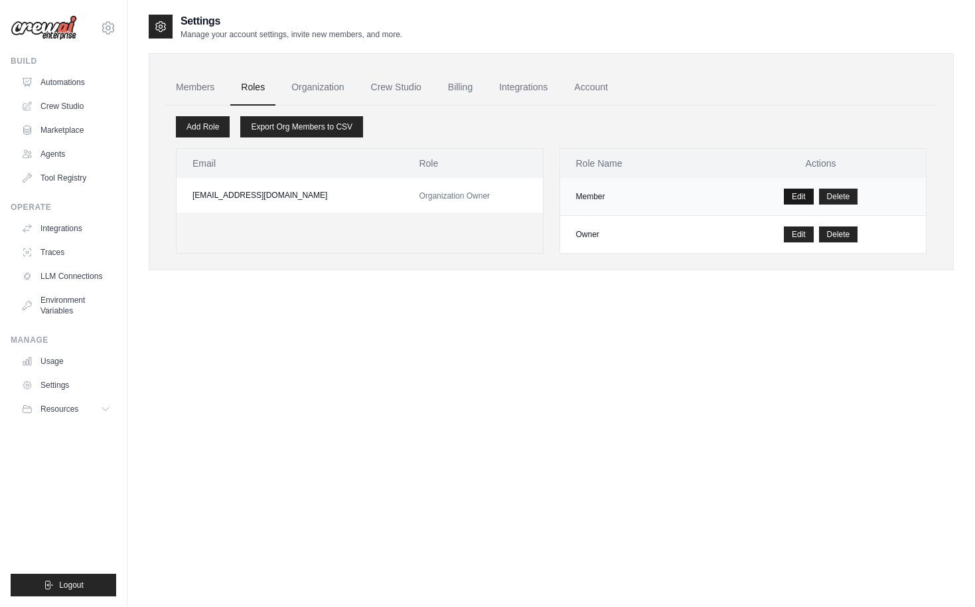
click at [805, 198] on link "Edit" at bounding box center [799, 197] width 30 height 16
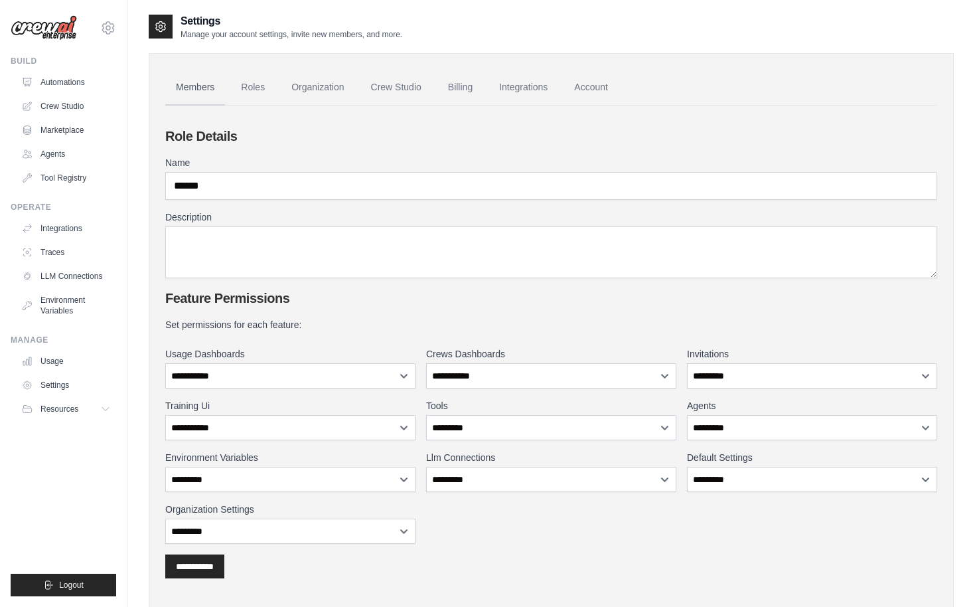
click at [190, 85] on link "Members" at bounding box center [195, 88] width 60 height 36
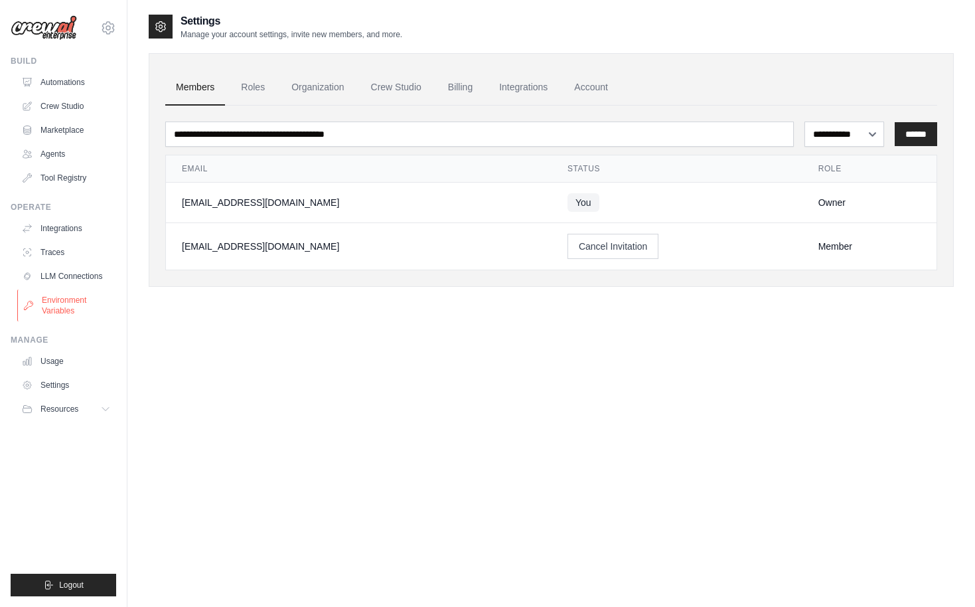
click at [62, 304] on link "Environment Variables" at bounding box center [67, 305] width 100 height 32
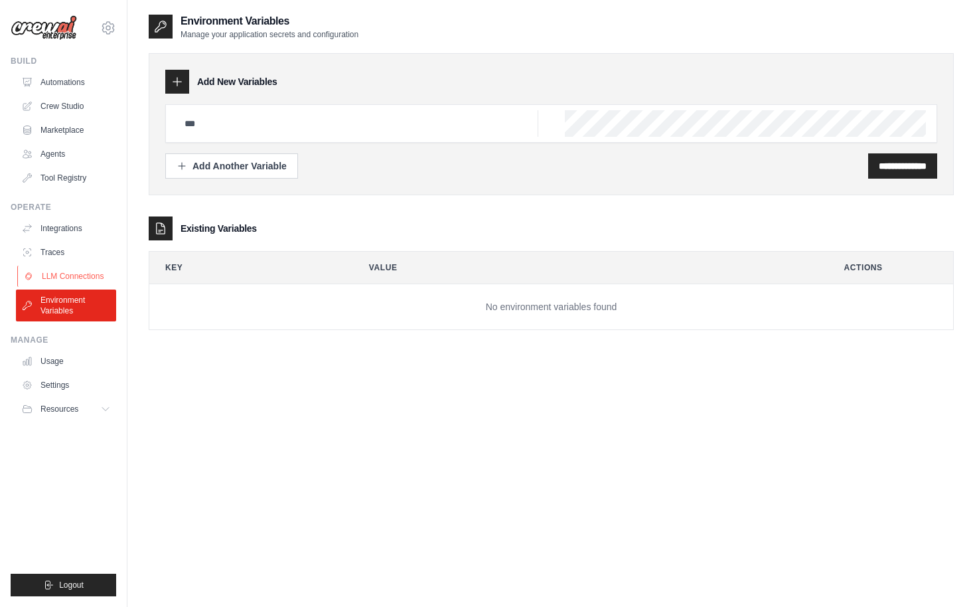
click at [63, 279] on link "LLM Connections" at bounding box center [67, 276] width 100 height 21
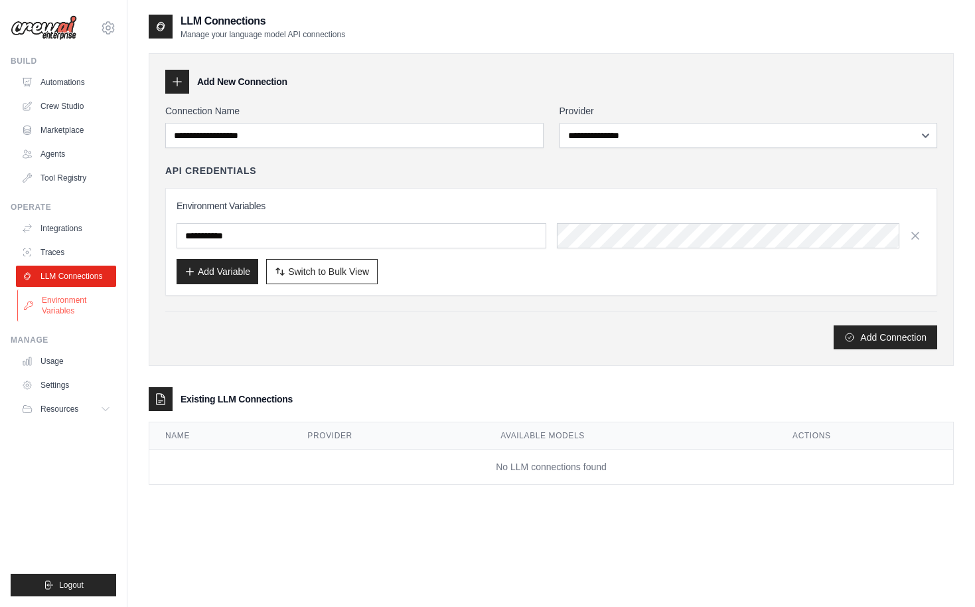
click at [64, 309] on link "Environment Variables" at bounding box center [67, 305] width 100 height 32
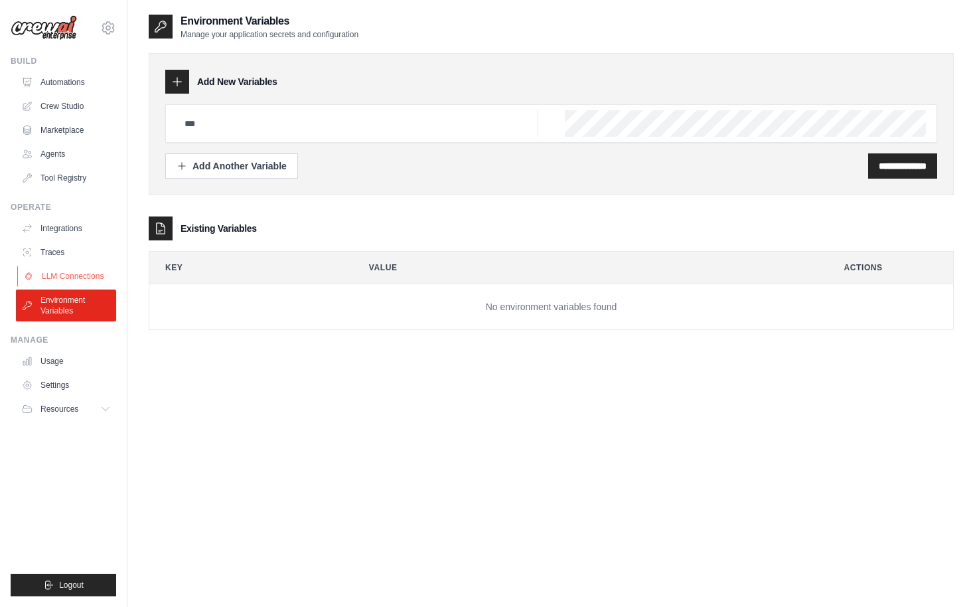
click at [62, 278] on link "LLM Connections" at bounding box center [67, 276] width 100 height 21
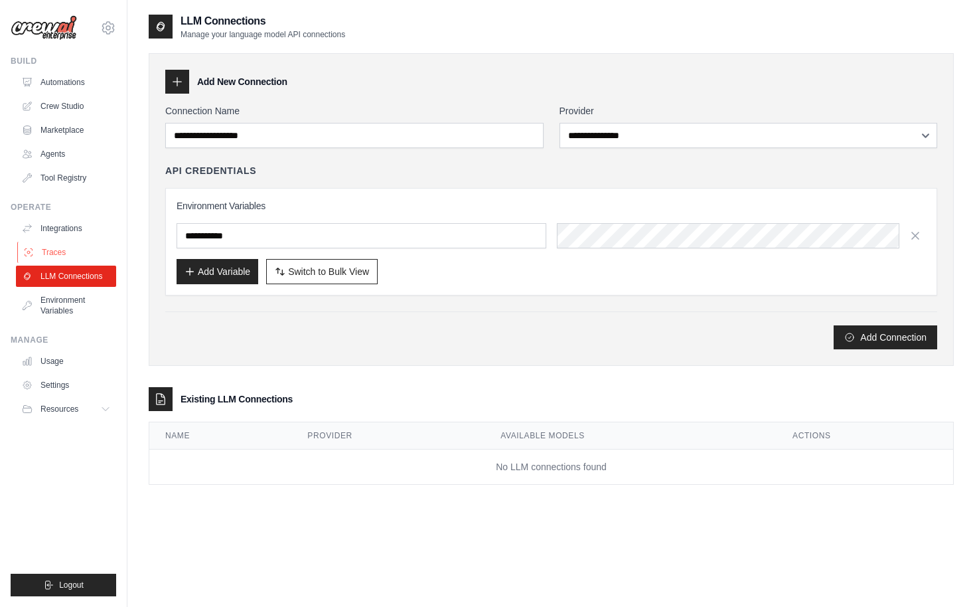
click at [61, 251] on link "Traces" at bounding box center [67, 252] width 100 height 21
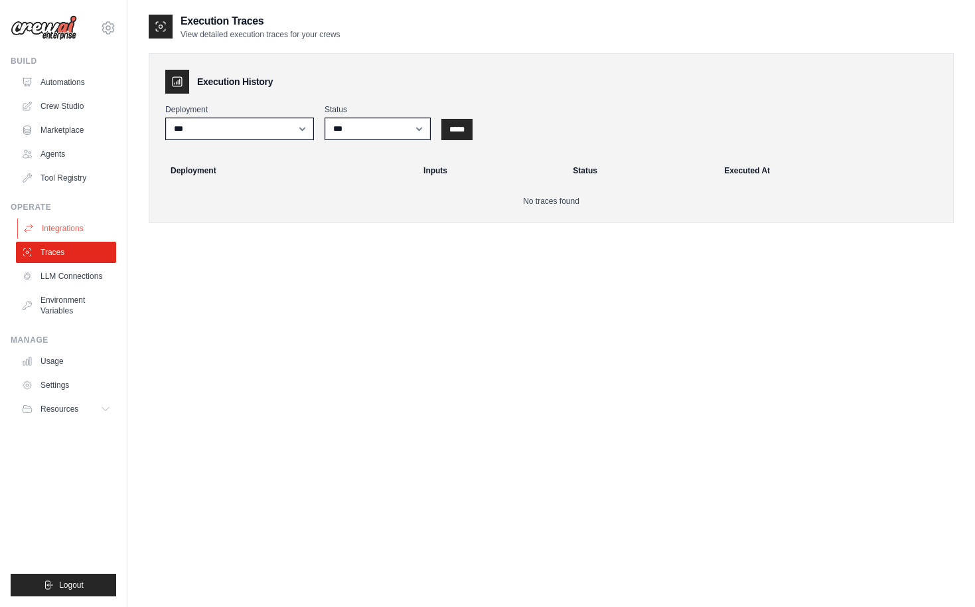
click at [66, 228] on link "Integrations" at bounding box center [67, 228] width 100 height 21
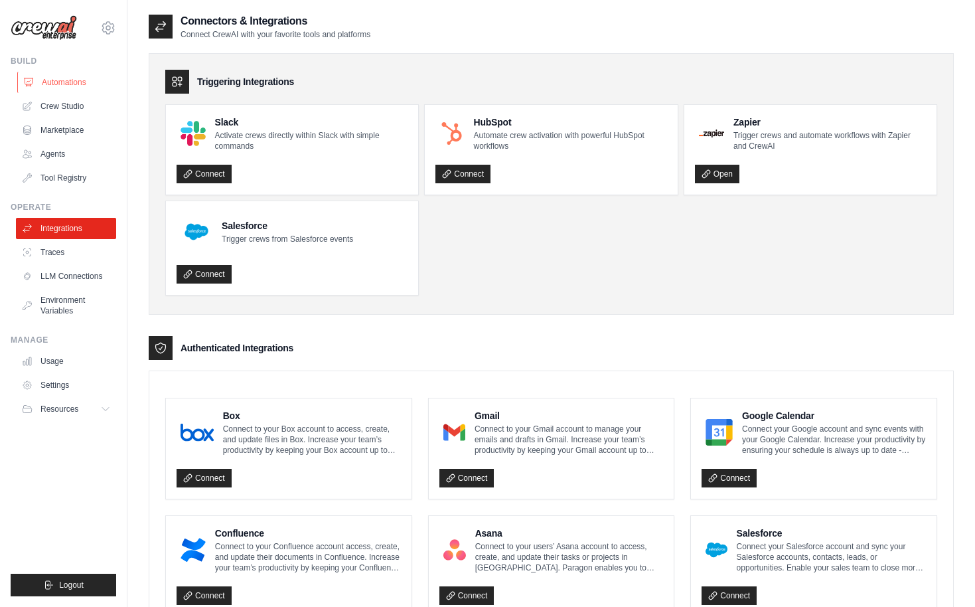
click at [49, 80] on link "Automations" at bounding box center [67, 82] width 100 height 21
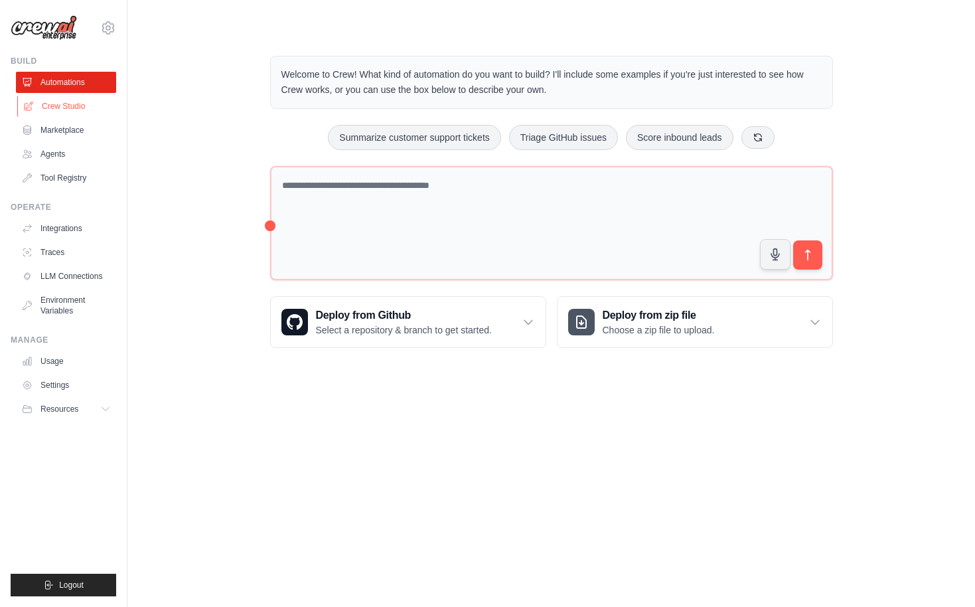
click at [45, 106] on link "Crew Studio" at bounding box center [67, 106] width 100 height 21
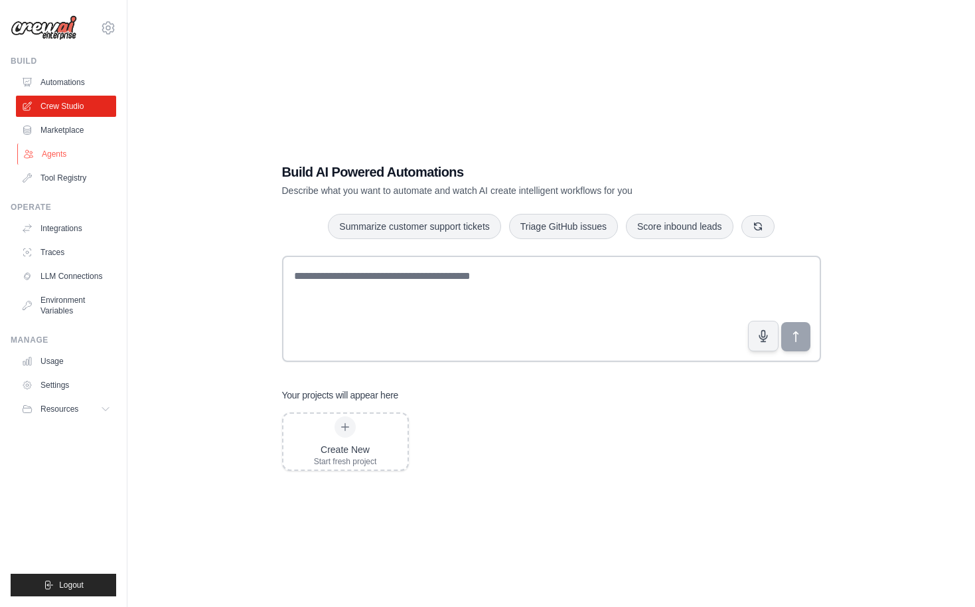
click at [54, 155] on link "Agents" at bounding box center [67, 153] width 100 height 21
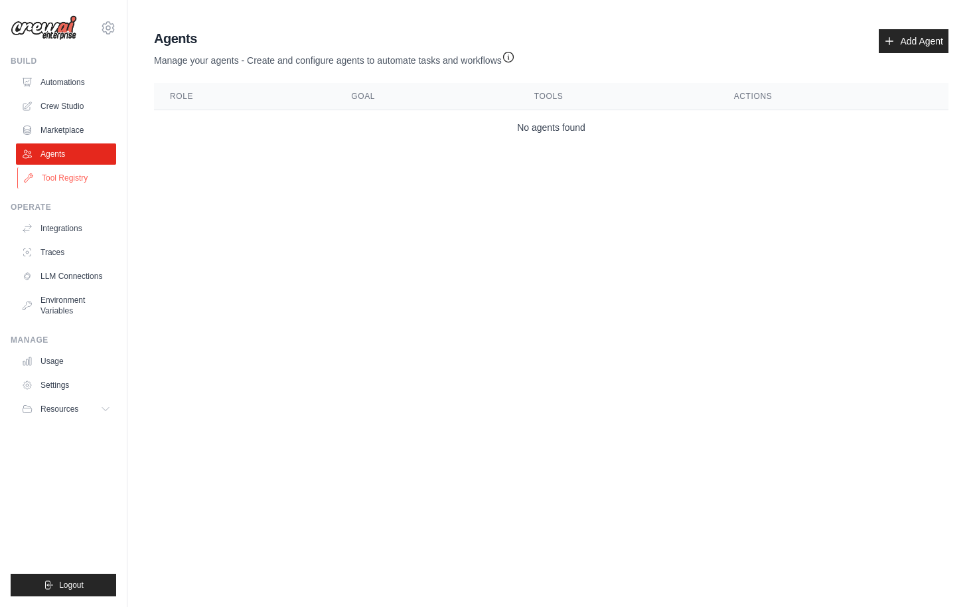
click at [65, 179] on link "Tool Registry" at bounding box center [67, 177] width 100 height 21
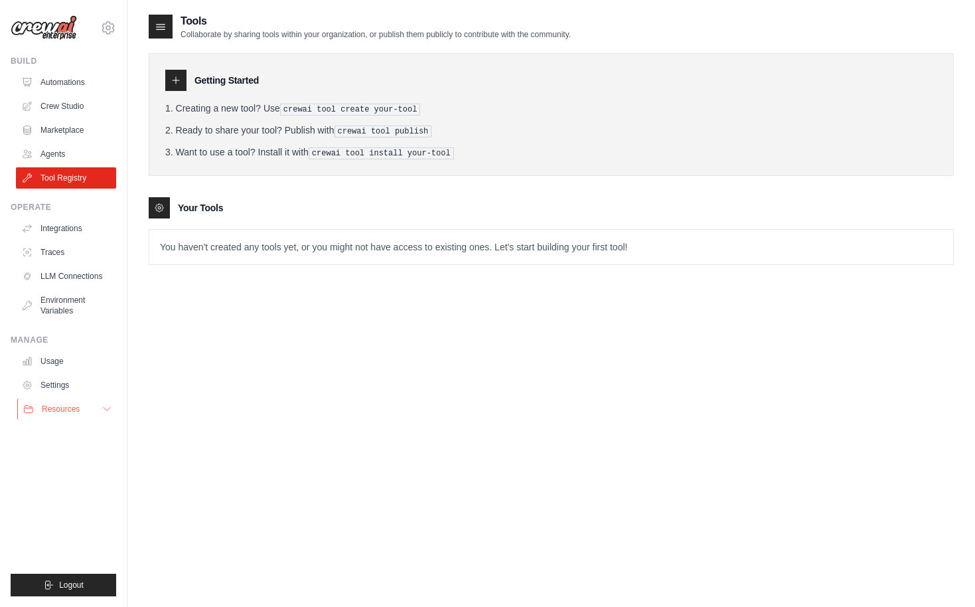
click at [60, 410] on span "Resources" at bounding box center [61, 409] width 38 height 11
click at [50, 385] on link "Settings" at bounding box center [67, 384] width 100 height 21
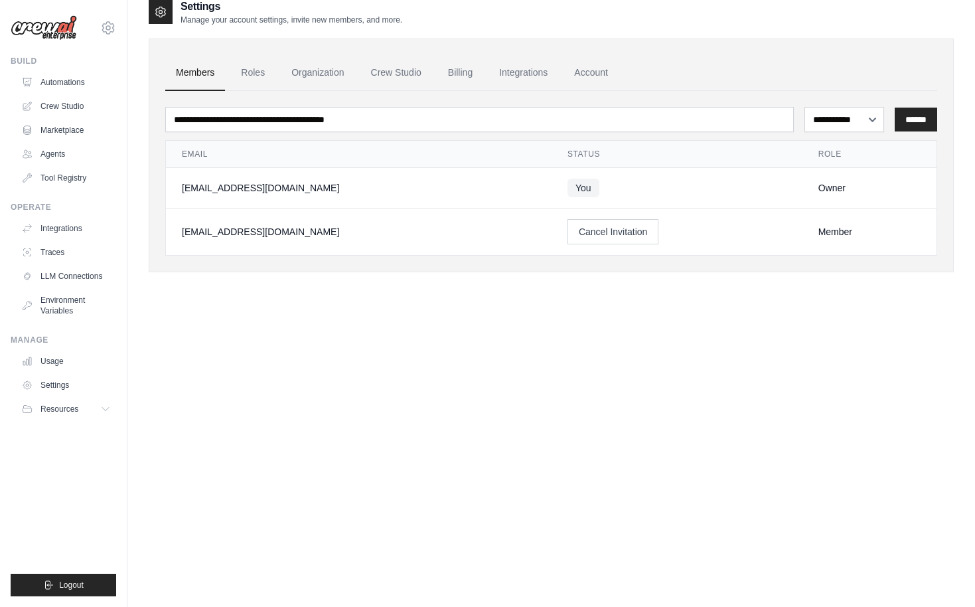
scroll to position [17, 0]
click at [58, 83] on link "Automations" at bounding box center [67, 82] width 100 height 21
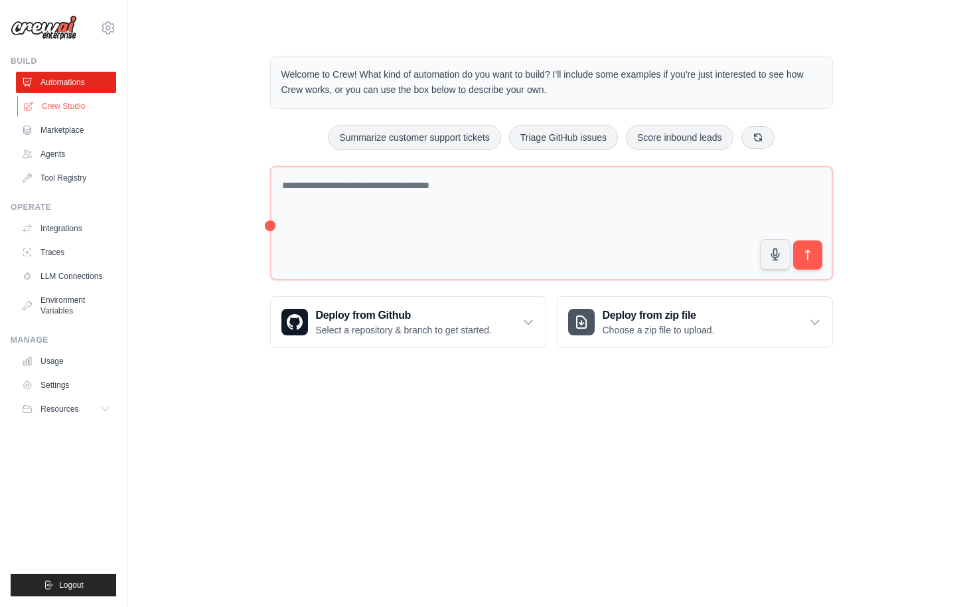
click at [49, 108] on link "Crew Studio" at bounding box center [67, 106] width 100 height 21
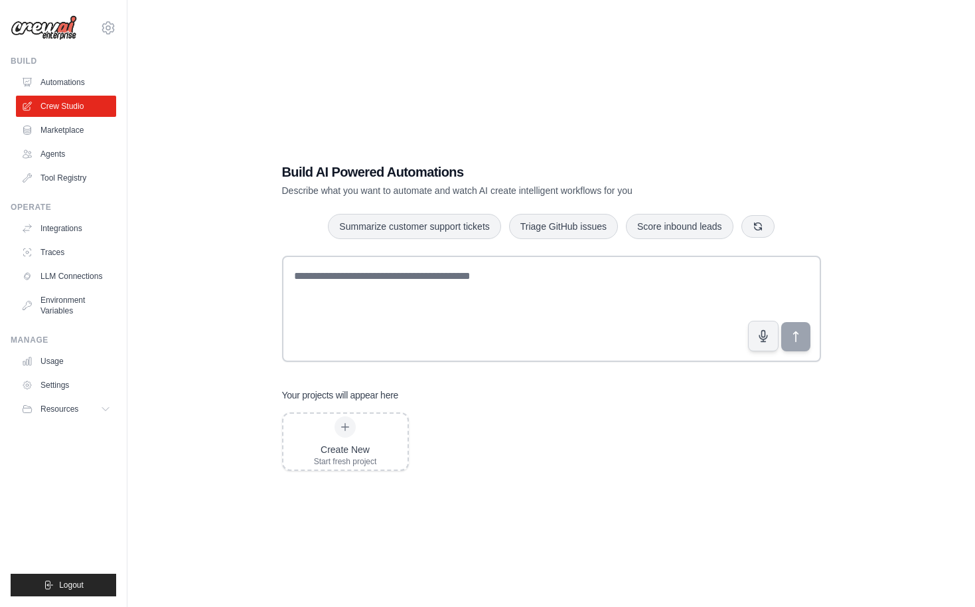
click at [53, 129] on link "Marketplace" at bounding box center [66, 130] width 100 height 21
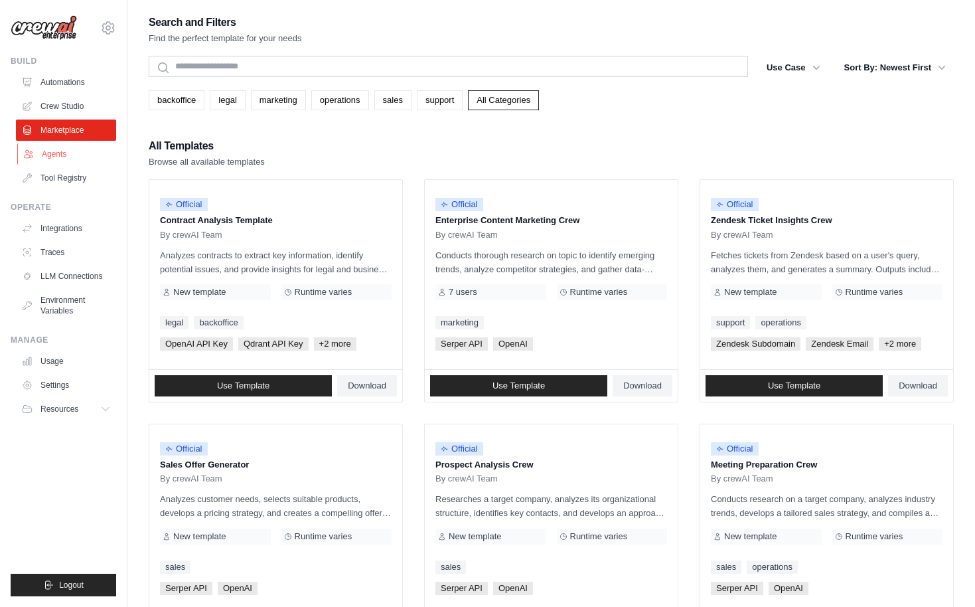
click at [56, 146] on link "Agents" at bounding box center [67, 153] width 100 height 21
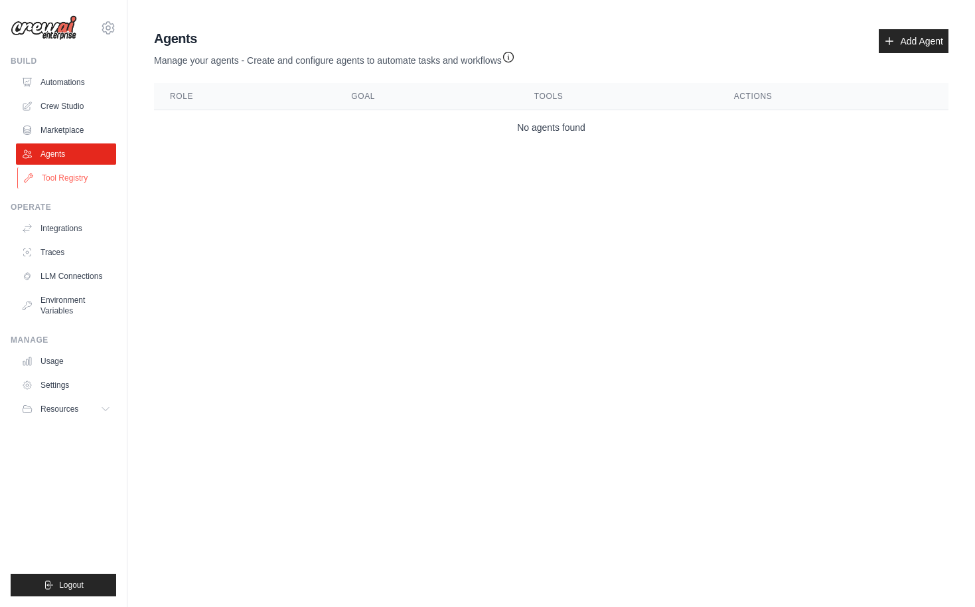
click at [60, 175] on link "Tool Registry" at bounding box center [67, 177] width 100 height 21
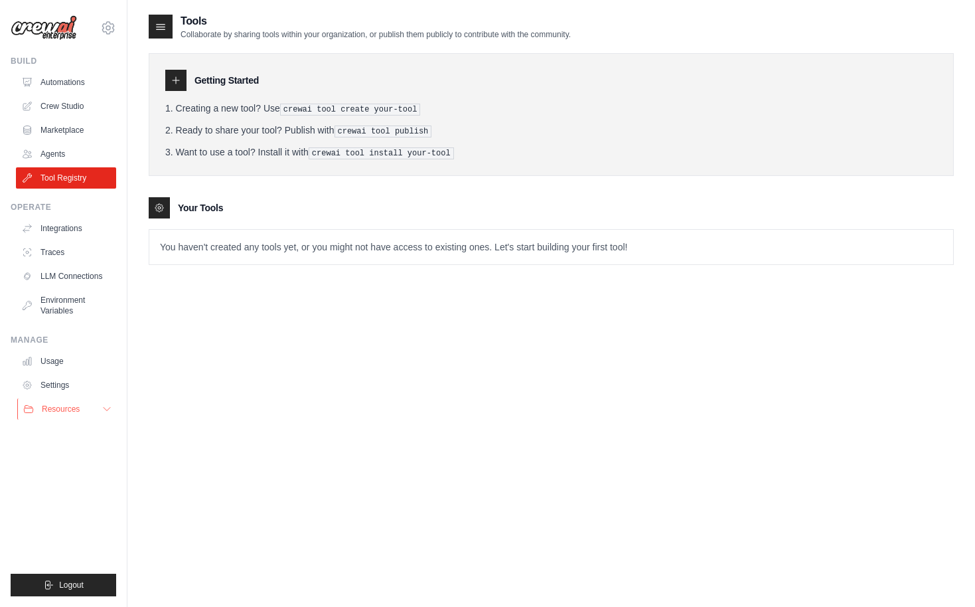
click at [53, 408] on span "Resources" at bounding box center [61, 409] width 38 height 11
click at [56, 365] on link "Usage" at bounding box center [67, 361] width 100 height 21
